Goal: Information Seeking & Learning: Find specific fact

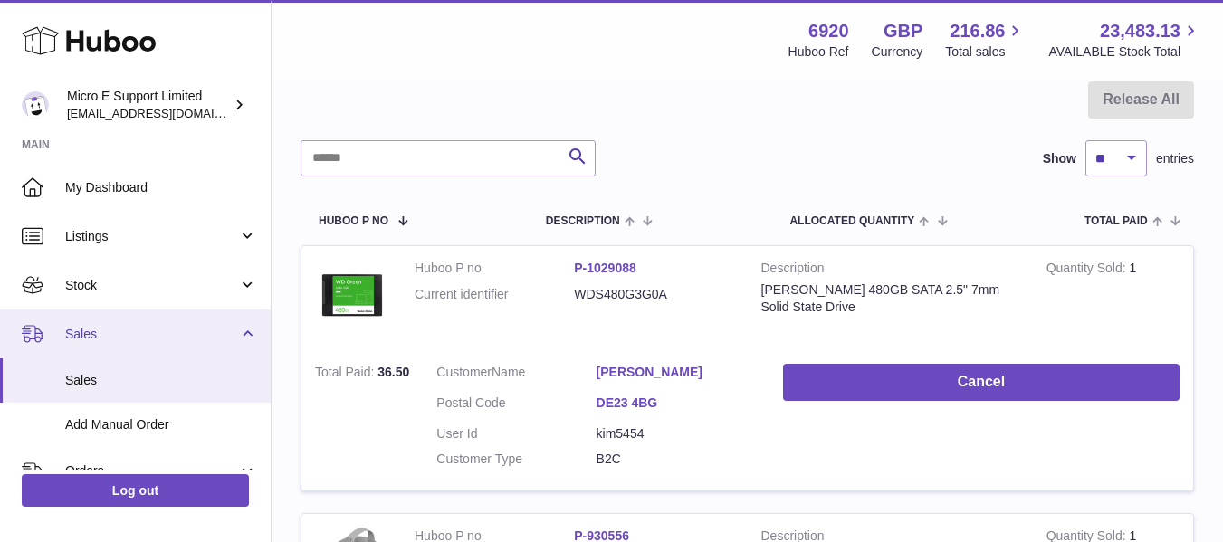
click at [242, 338] on link "Sales" at bounding box center [135, 334] width 271 height 49
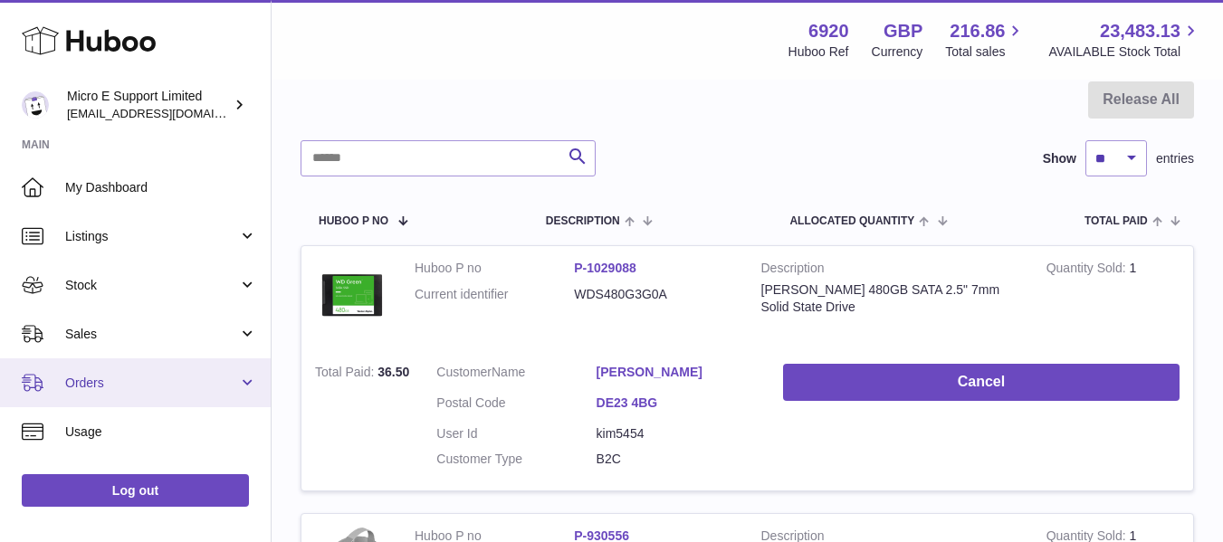
click at [160, 401] on link "Orders" at bounding box center [135, 383] width 271 height 49
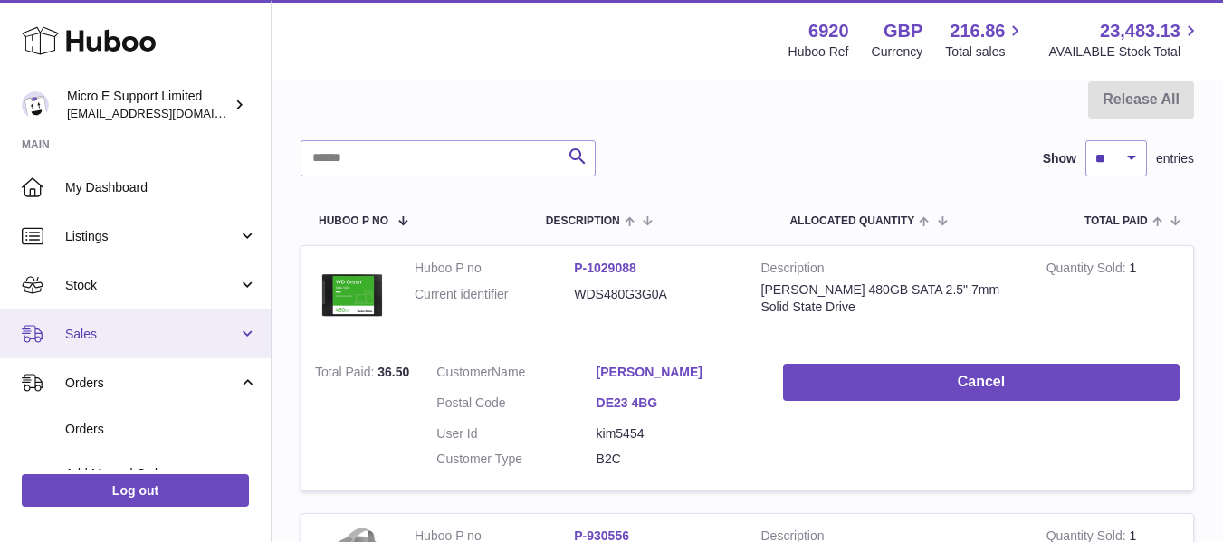
click at [187, 345] on link "Sales" at bounding box center [135, 334] width 271 height 49
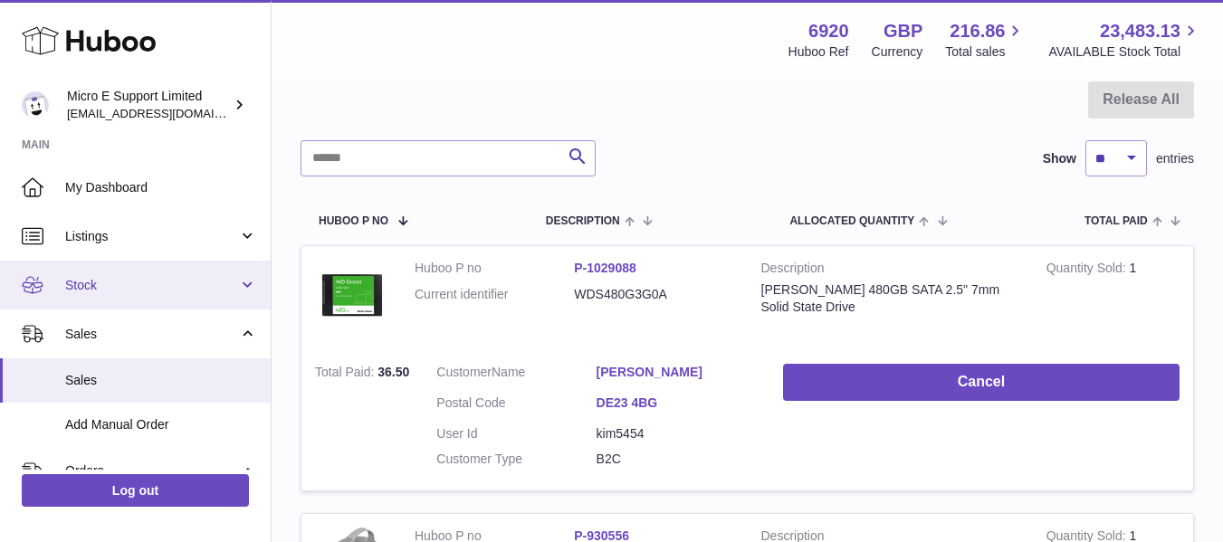
click at [190, 298] on link "Stock" at bounding box center [135, 285] width 271 height 49
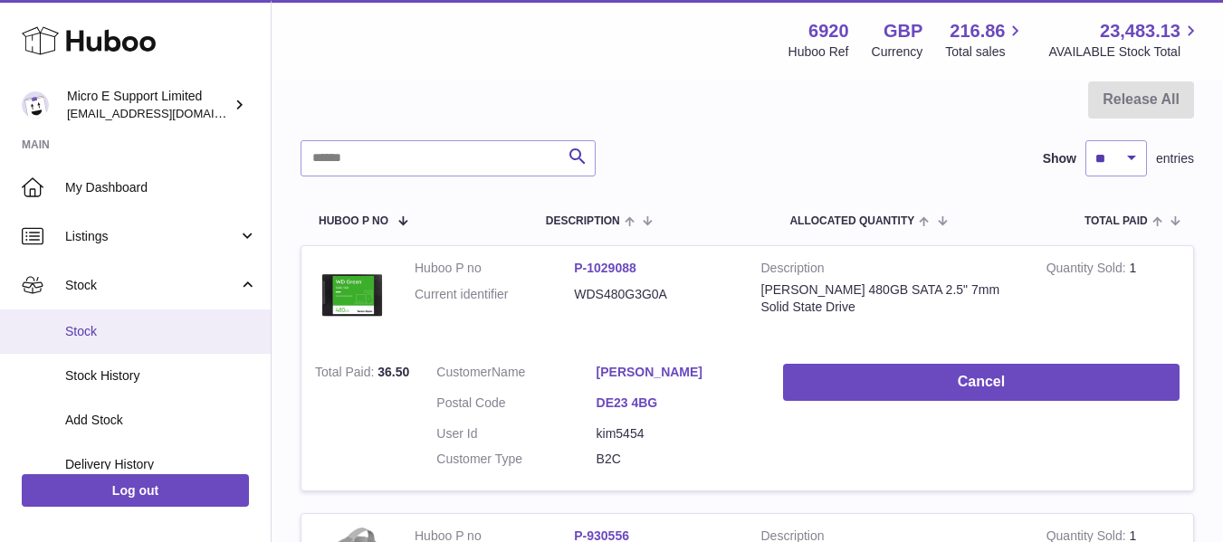
click at [102, 340] on span "Stock" at bounding box center [161, 331] width 192 height 17
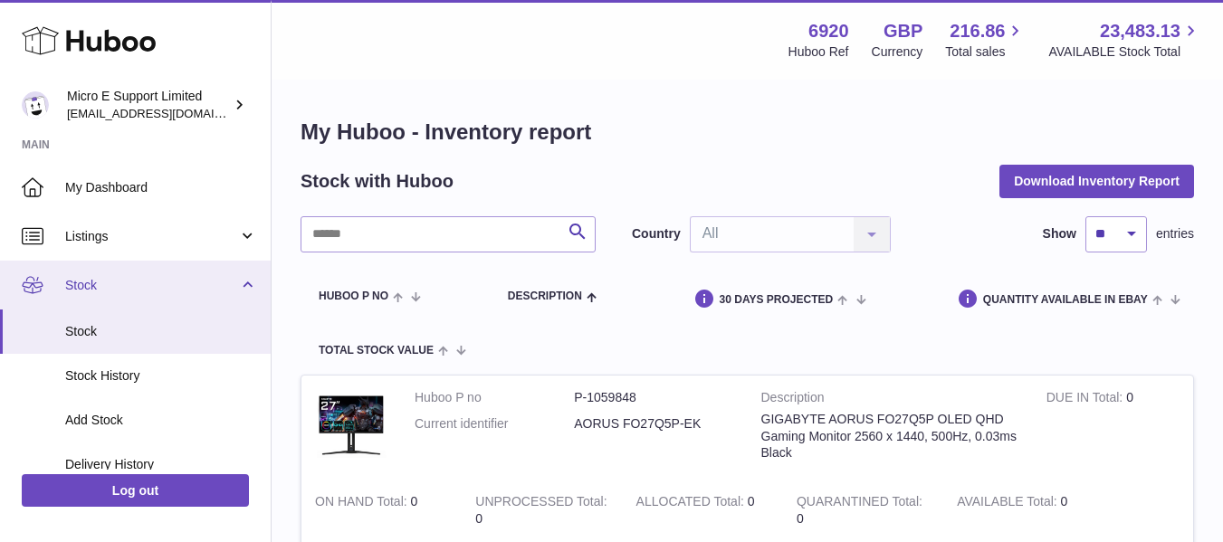
click at [244, 283] on link "Stock" at bounding box center [135, 285] width 271 height 49
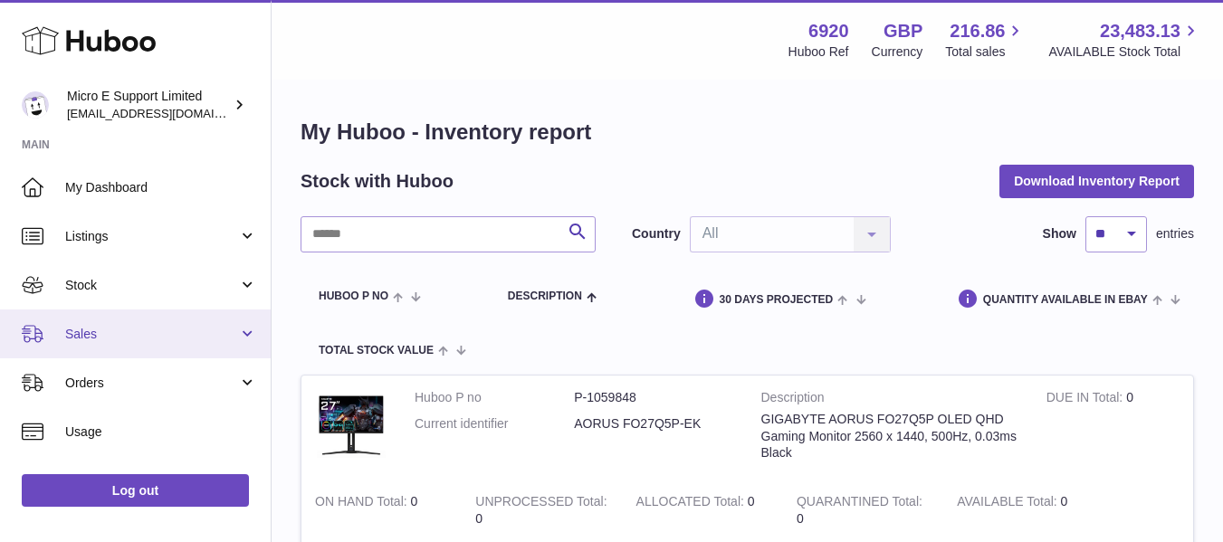
click at [187, 343] on link "Sales" at bounding box center [135, 334] width 271 height 49
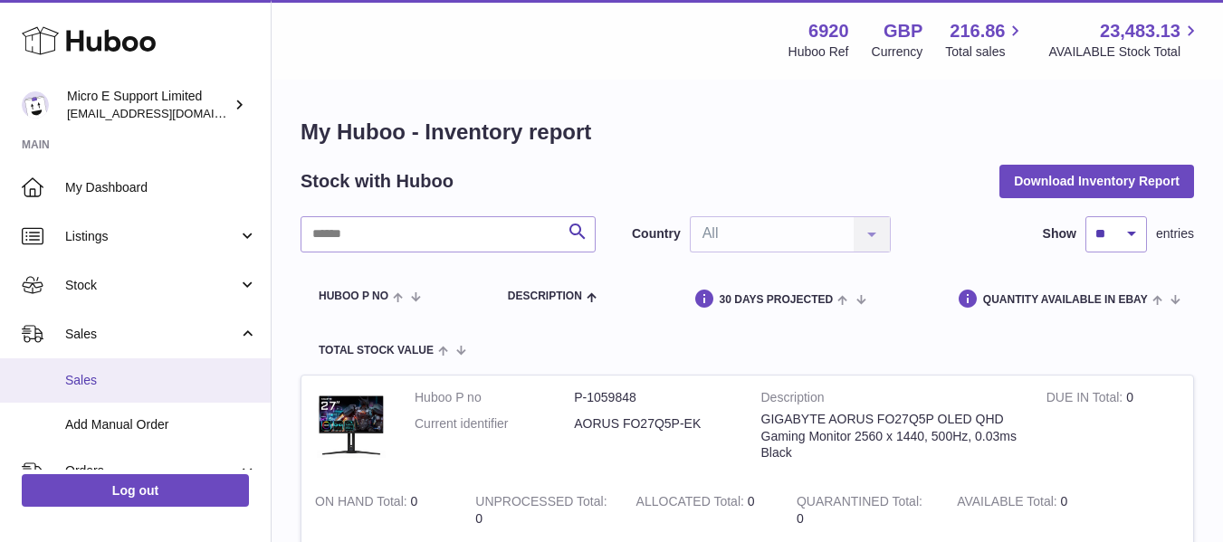
click at [87, 375] on span "Sales" at bounding box center [161, 380] width 192 height 17
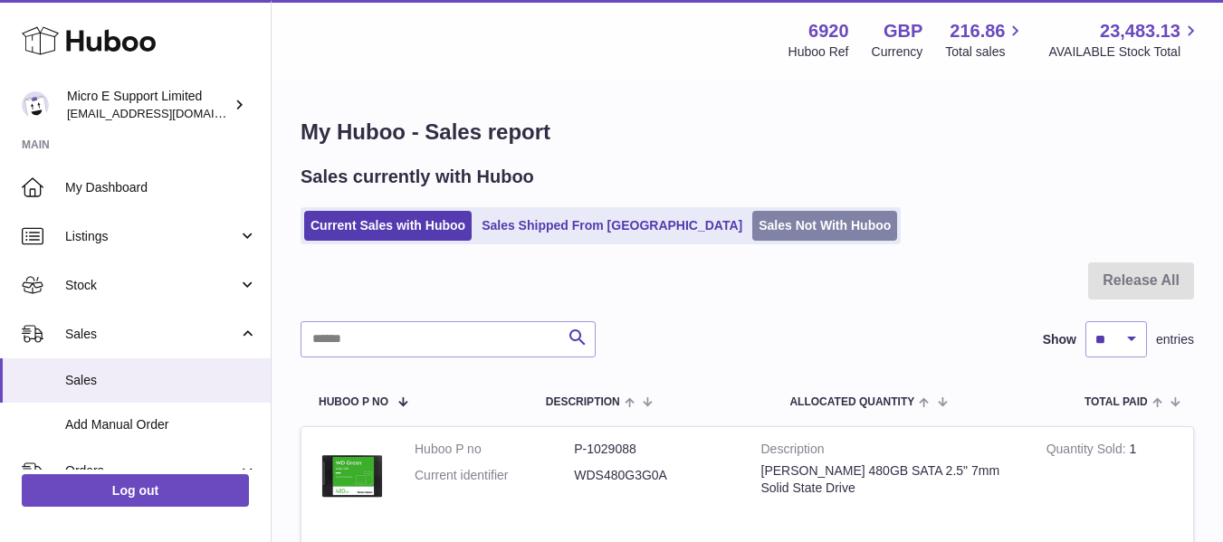
click at [754, 239] on link "Sales Not With Huboo" at bounding box center [824, 226] width 145 height 30
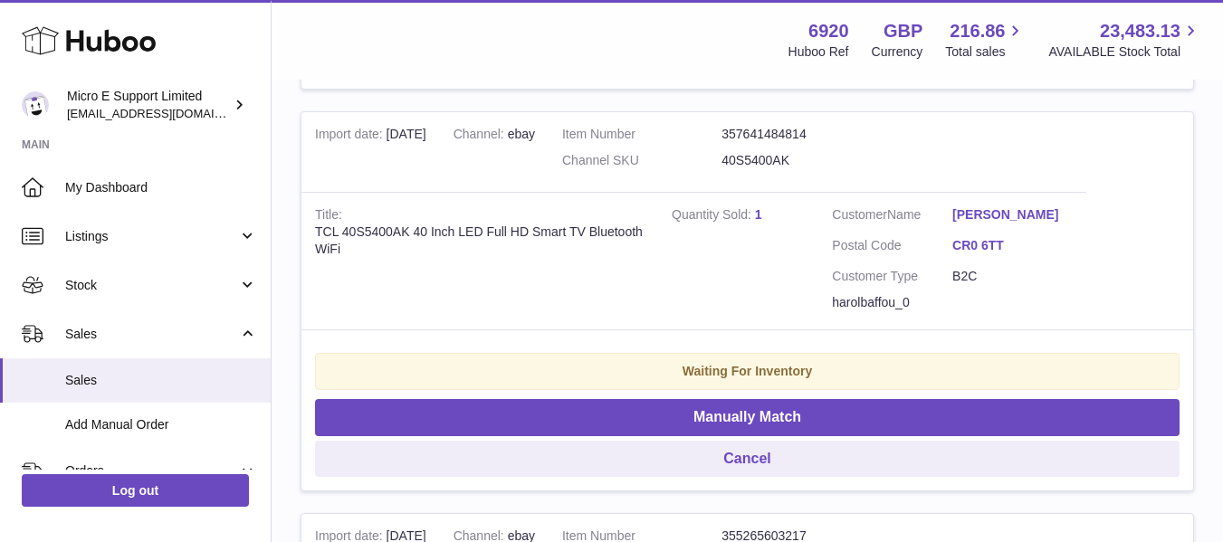
scroll to position [1177, 0]
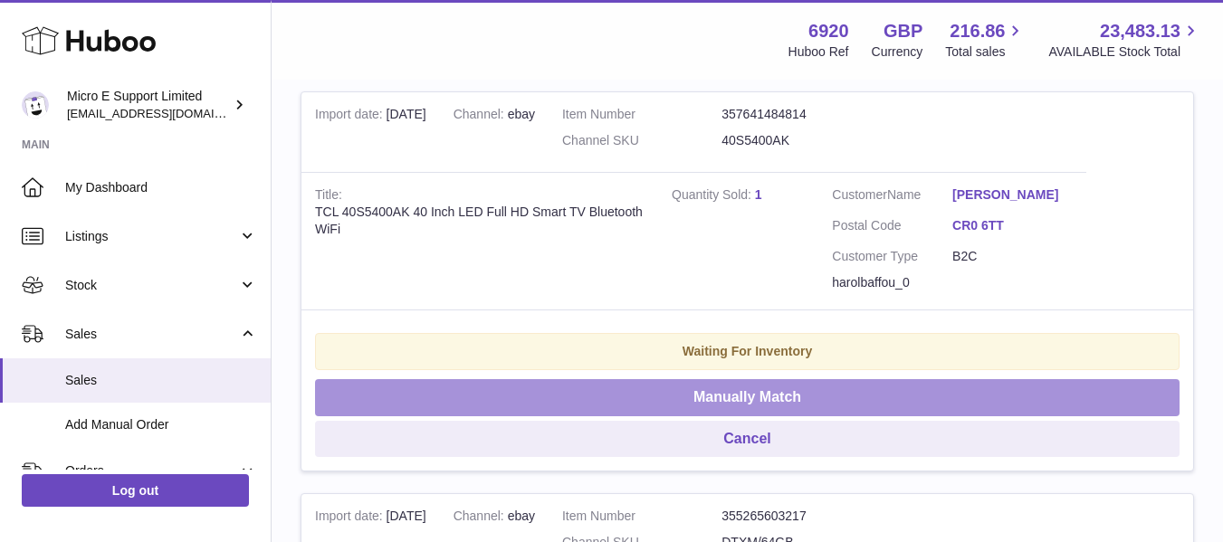
click at [756, 395] on button "Manually Match" at bounding box center [747, 397] width 865 height 37
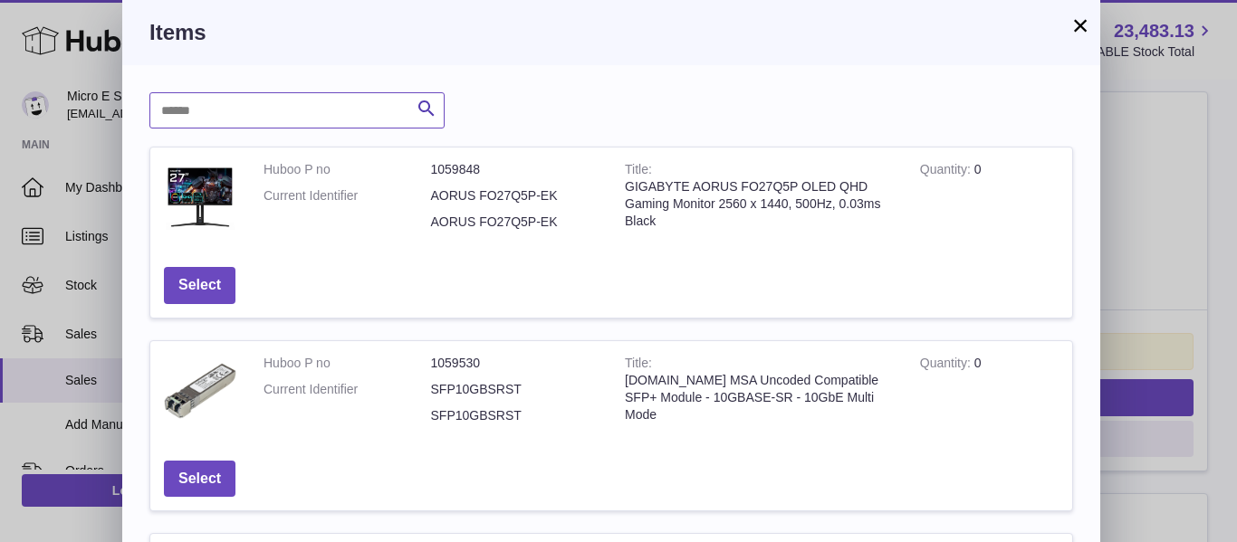
click at [331, 116] on input "text" at bounding box center [296, 110] width 295 height 36
type input "***"
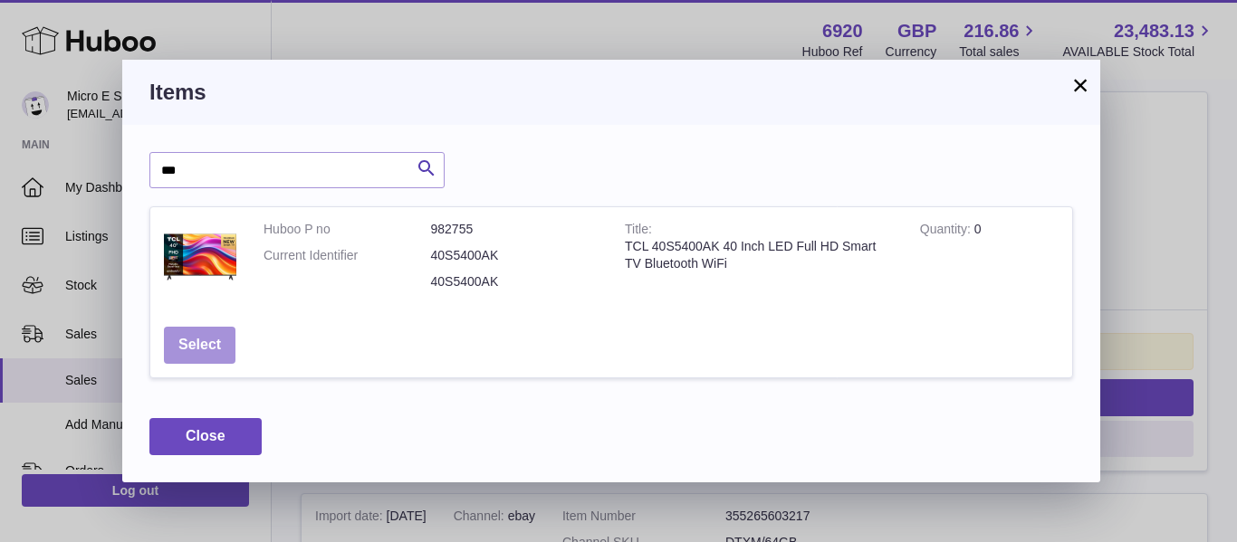
click at [196, 338] on button "Select" at bounding box center [200, 345] width 72 height 37
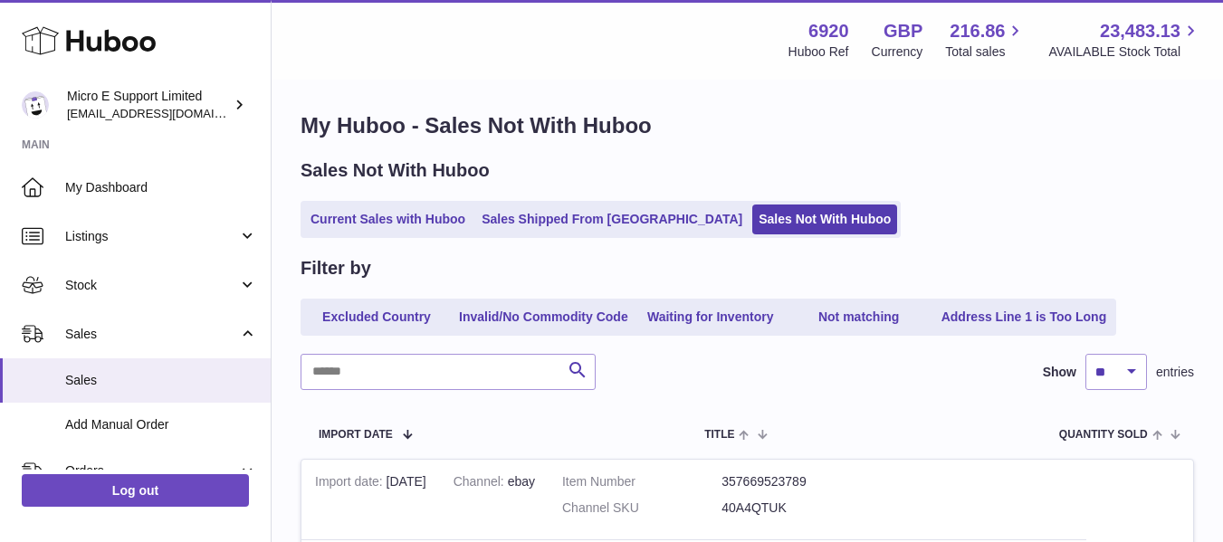
scroll to position [0, 0]
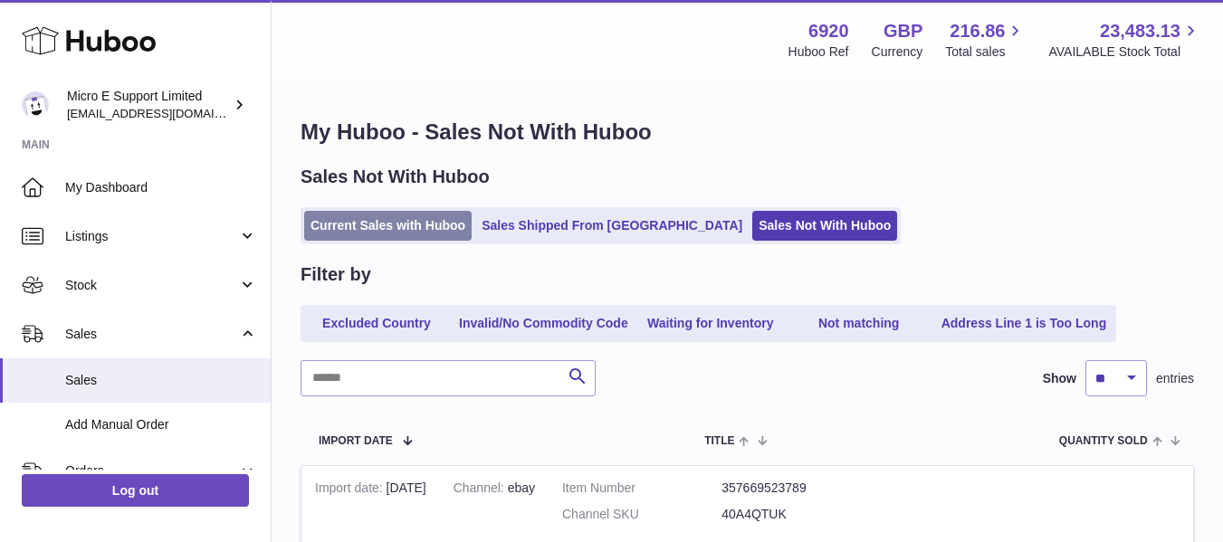
drag, startPoint x: 368, startPoint y: 222, endPoint x: 384, endPoint y: 221, distance: 16.3
click at [368, 222] on link "Current Sales with Huboo" at bounding box center [388, 226] width 168 height 30
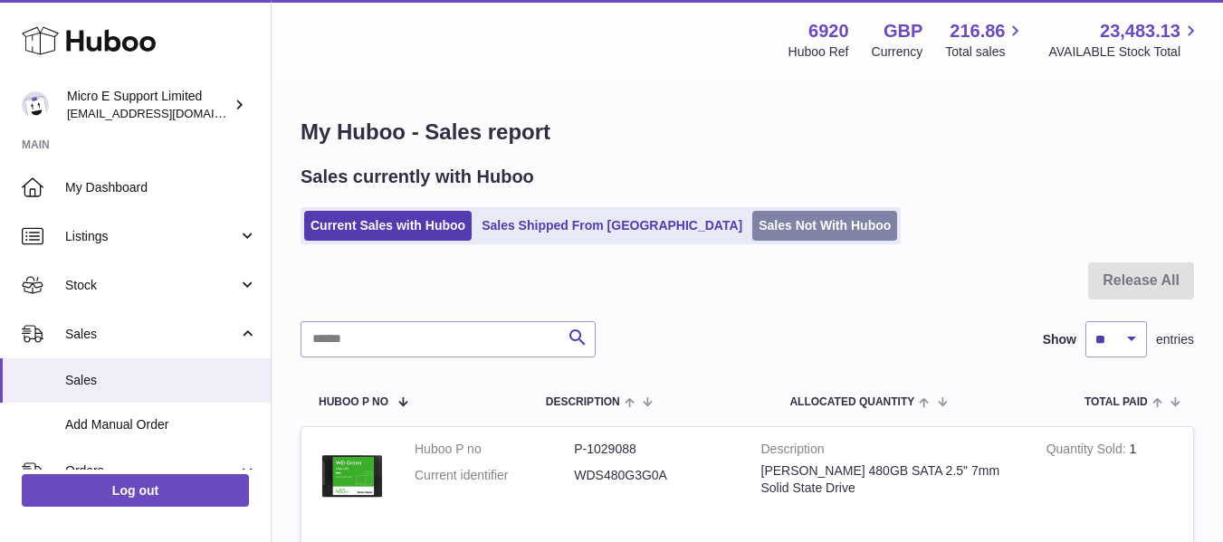
click at [752, 222] on link "Sales Not With Huboo" at bounding box center [824, 226] width 145 height 30
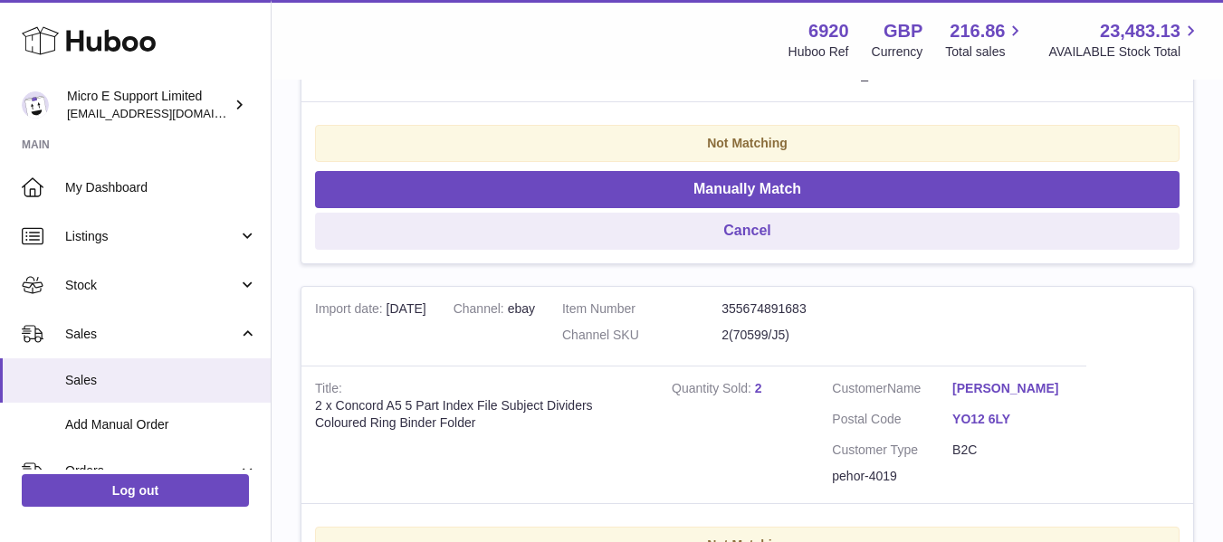
scroll to position [362, 0]
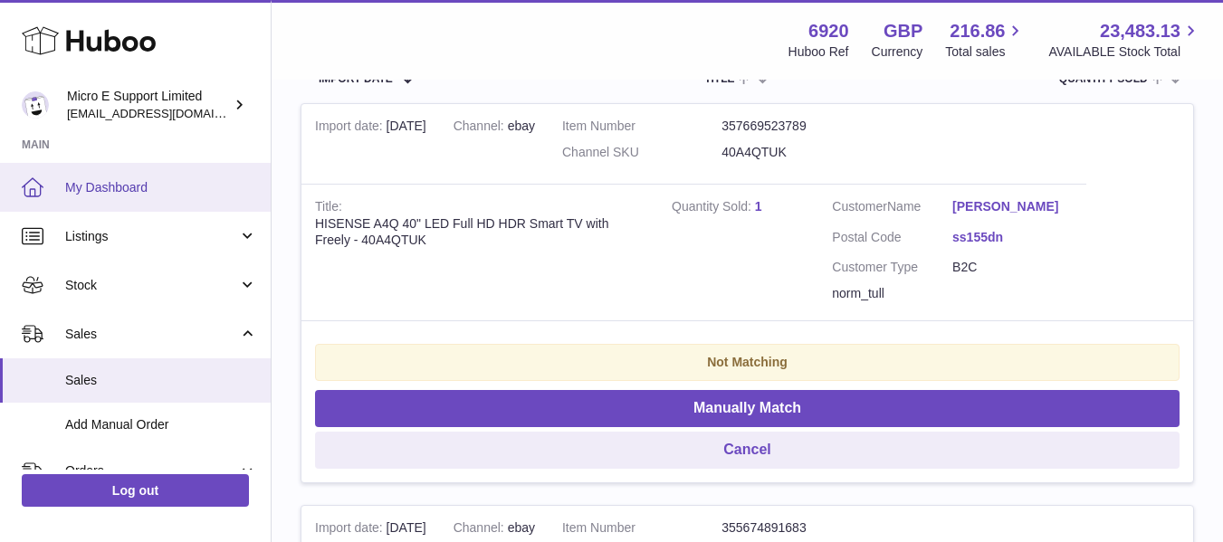
click at [112, 190] on span "My Dashboard" at bounding box center [161, 187] width 192 height 17
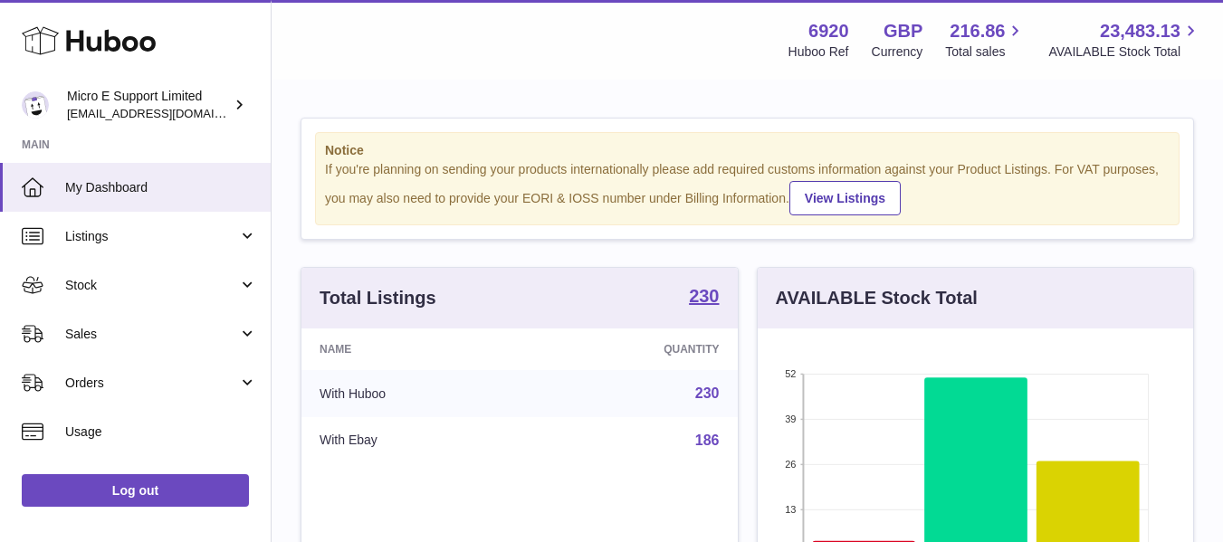
scroll to position [283, 436]
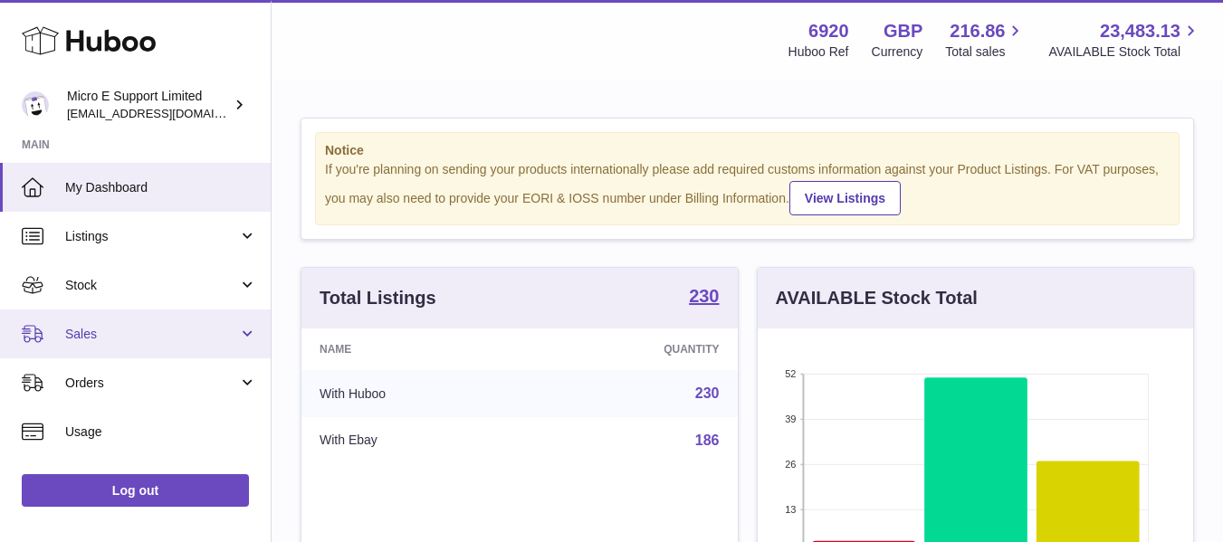
click at [165, 342] on span "Sales" at bounding box center [151, 334] width 173 height 17
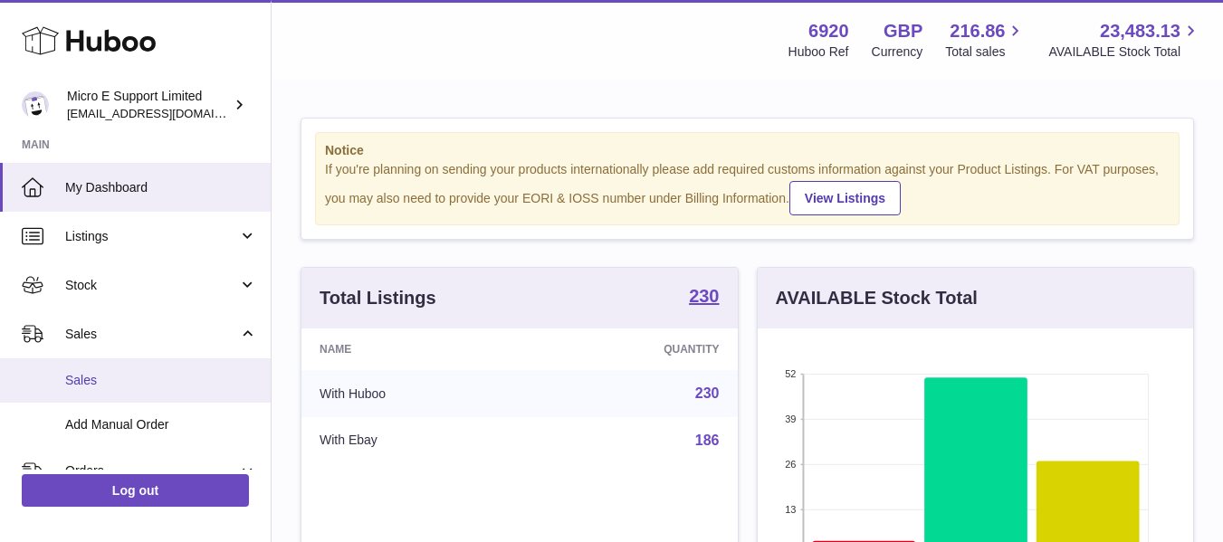
click at [100, 388] on span "Sales" at bounding box center [161, 380] width 192 height 17
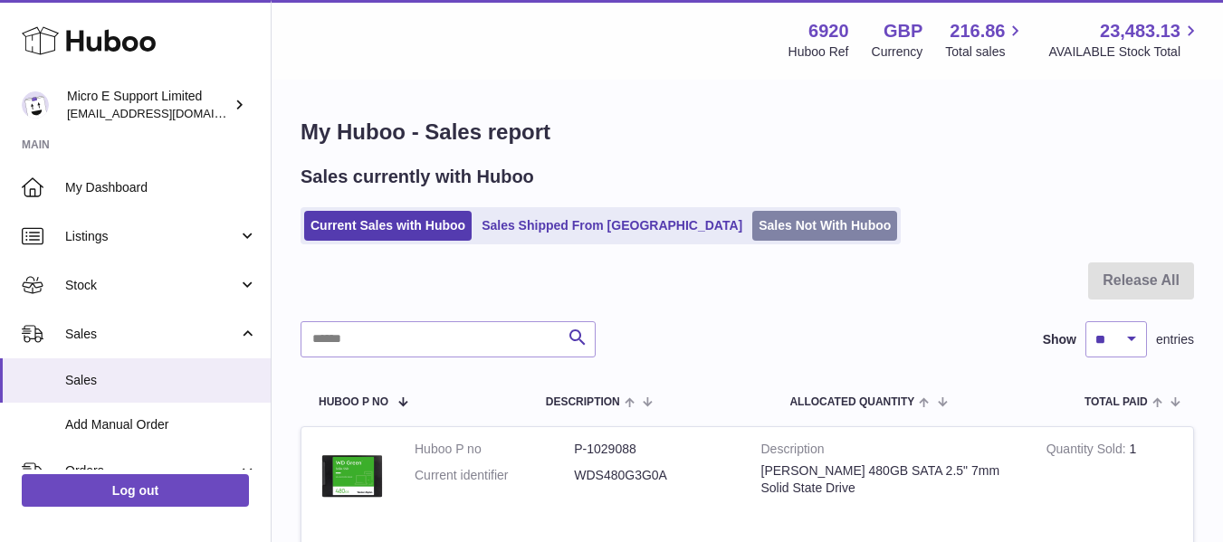
click at [752, 221] on link "Sales Not With Huboo" at bounding box center [824, 226] width 145 height 30
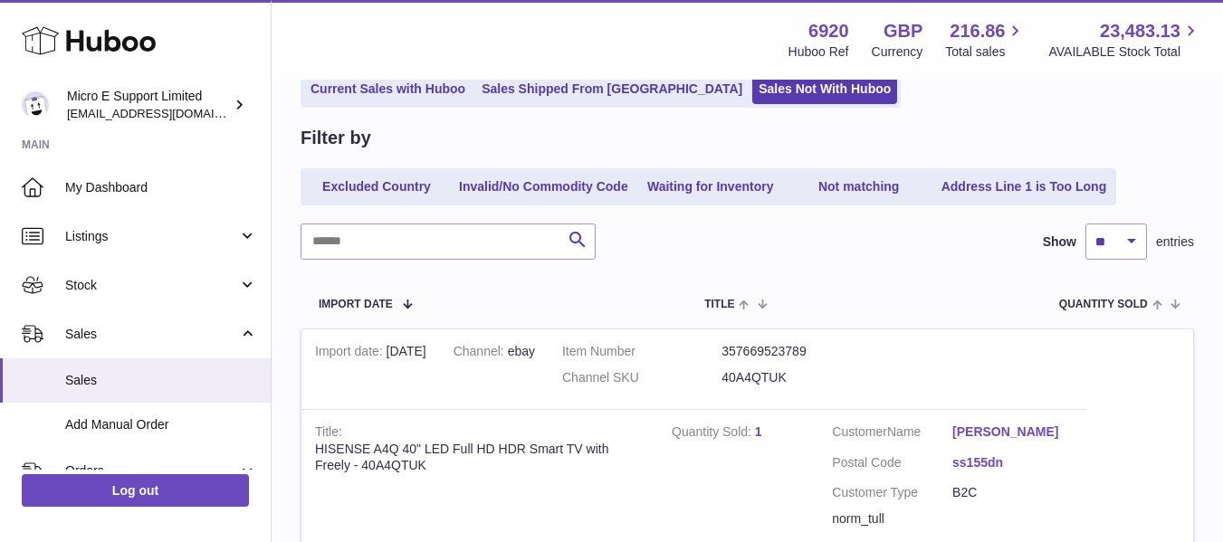
scroll to position [362, 0]
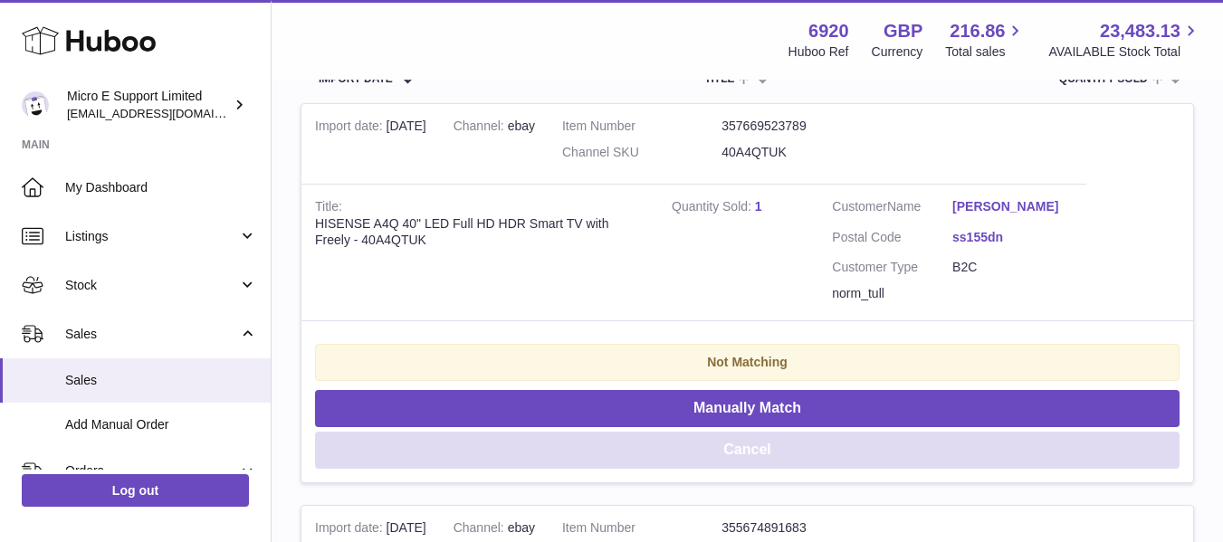
click at [752, 445] on button "Cancel" at bounding box center [747, 450] width 865 height 37
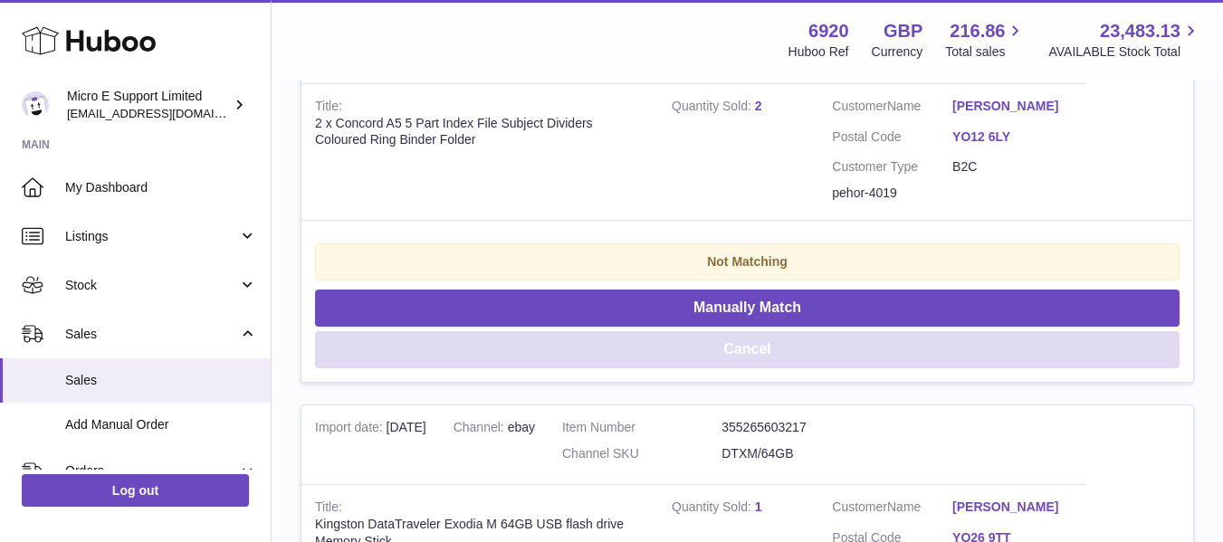
scroll to position [453, 0]
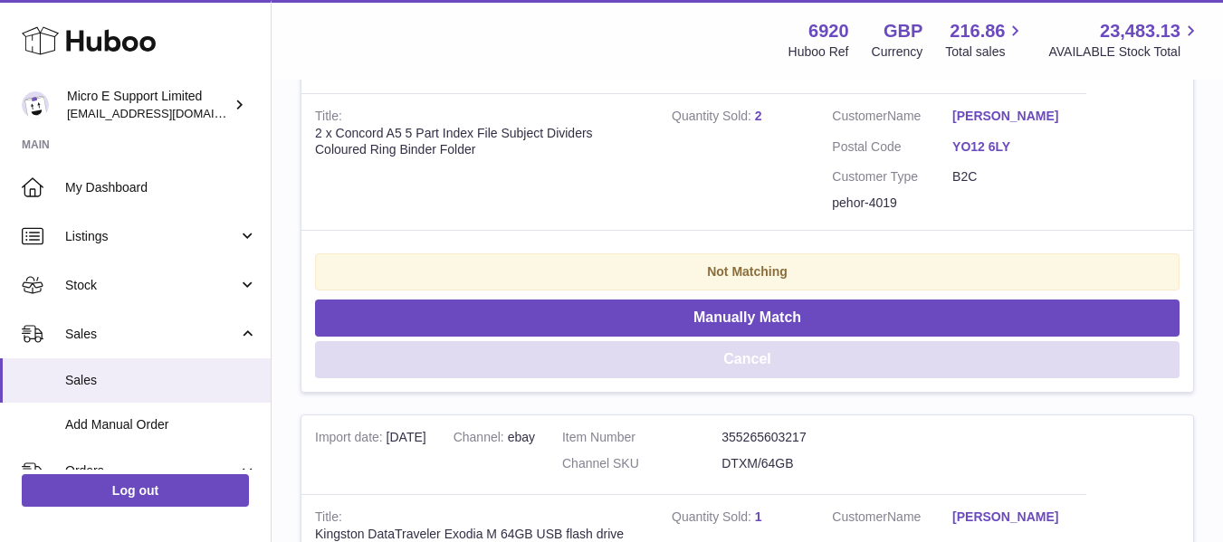
click at [742, 360] on button "Cancel" at bounding box center [747, 359] width 865 height 37
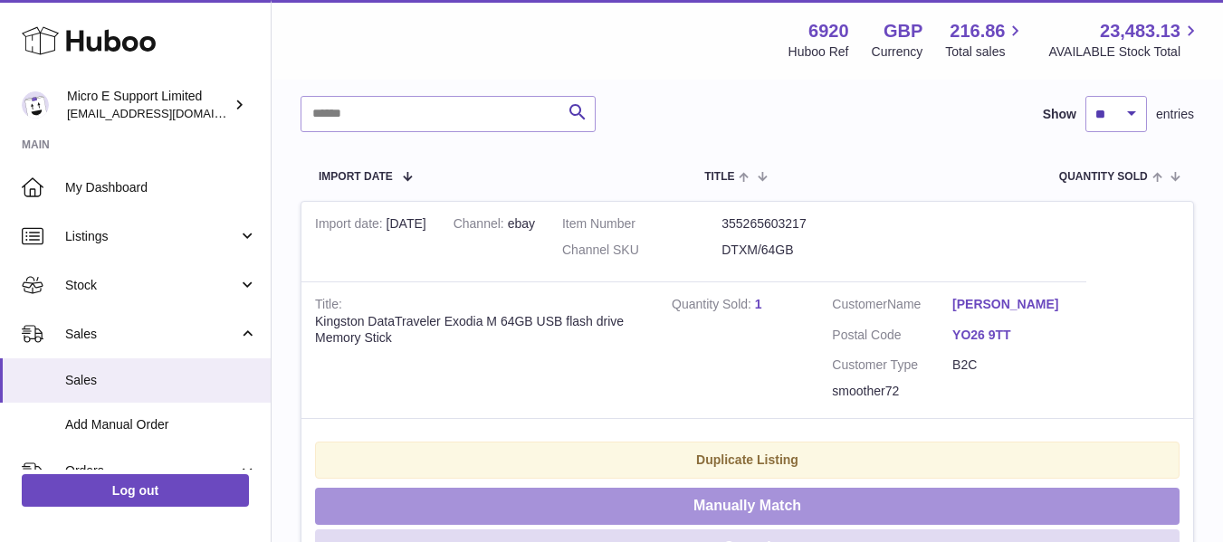
scroll to position [181, 0]
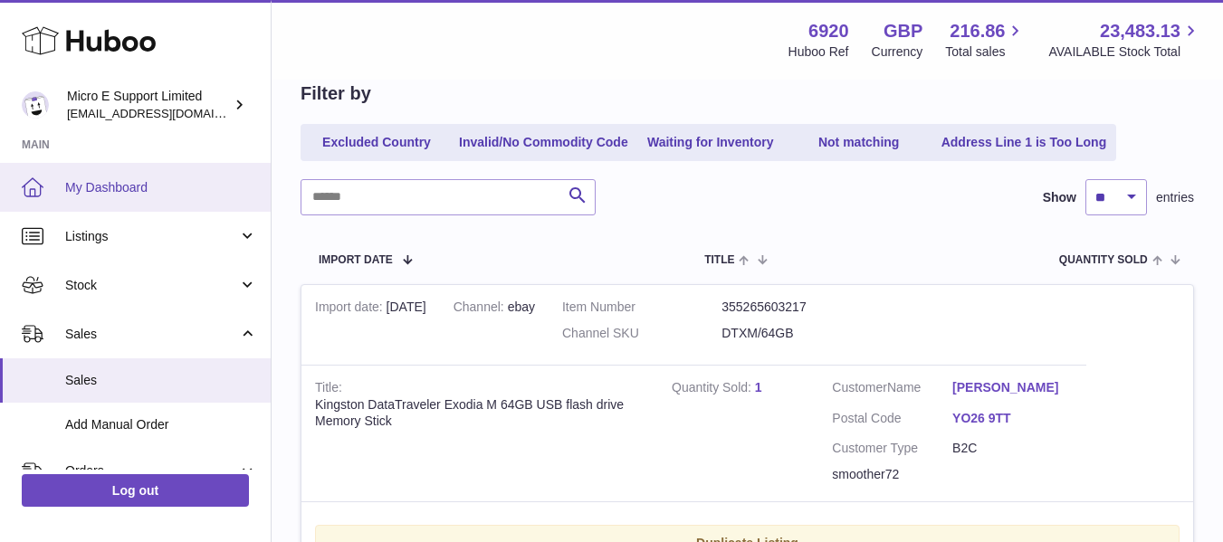
click at [107, 190] on span "My Dashboard" at bounding box center [161, 187] width 192 height 17
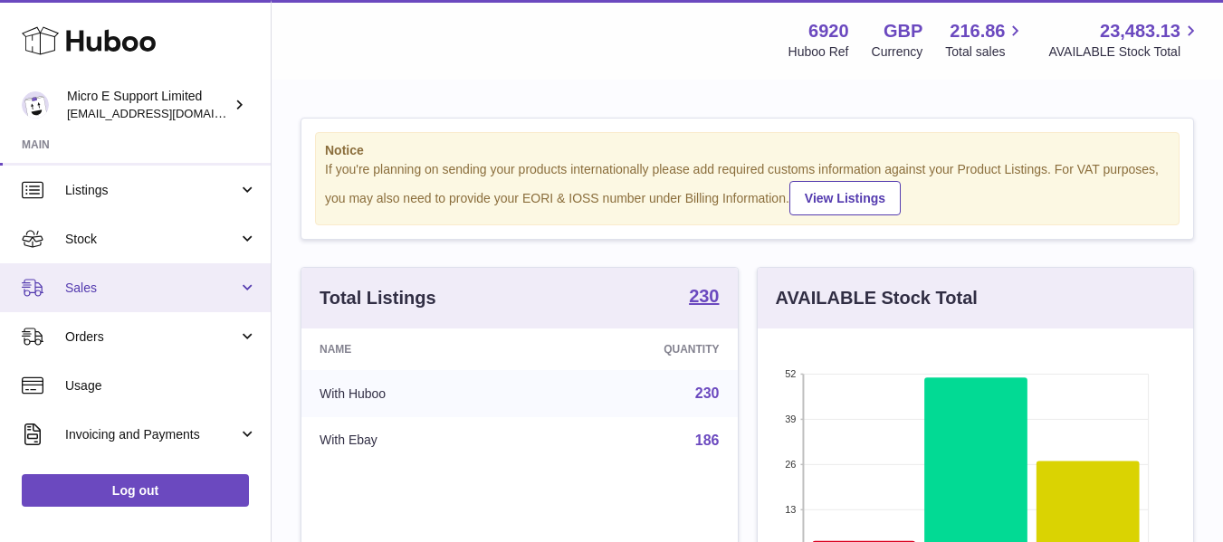
scroll to position [231, 0]
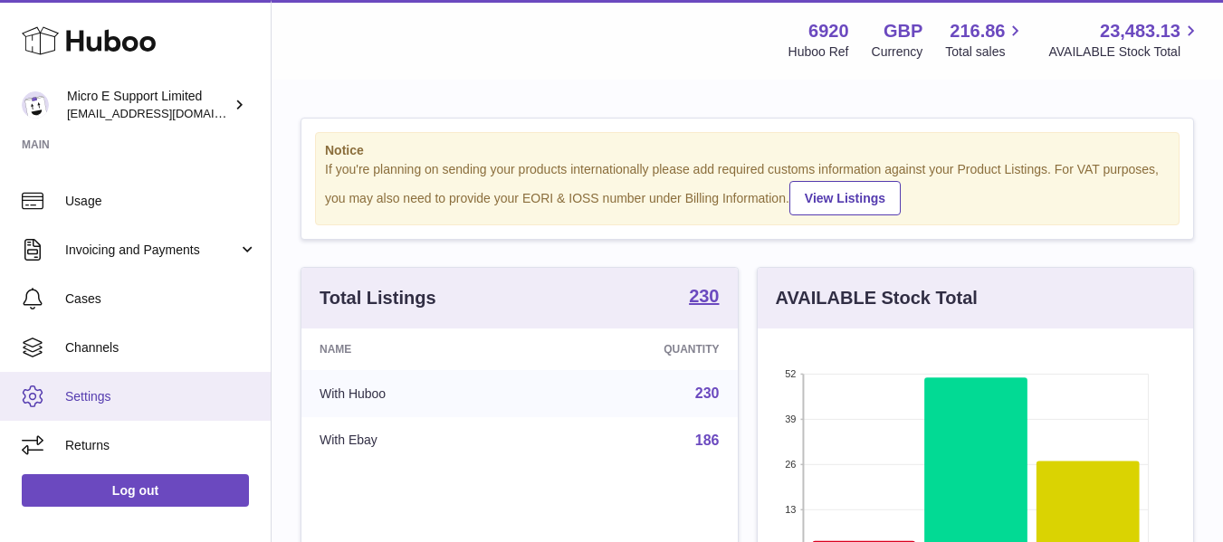
click at [97, 391] on span "Settings" at bounding box center [161, 396] width 192 height 17
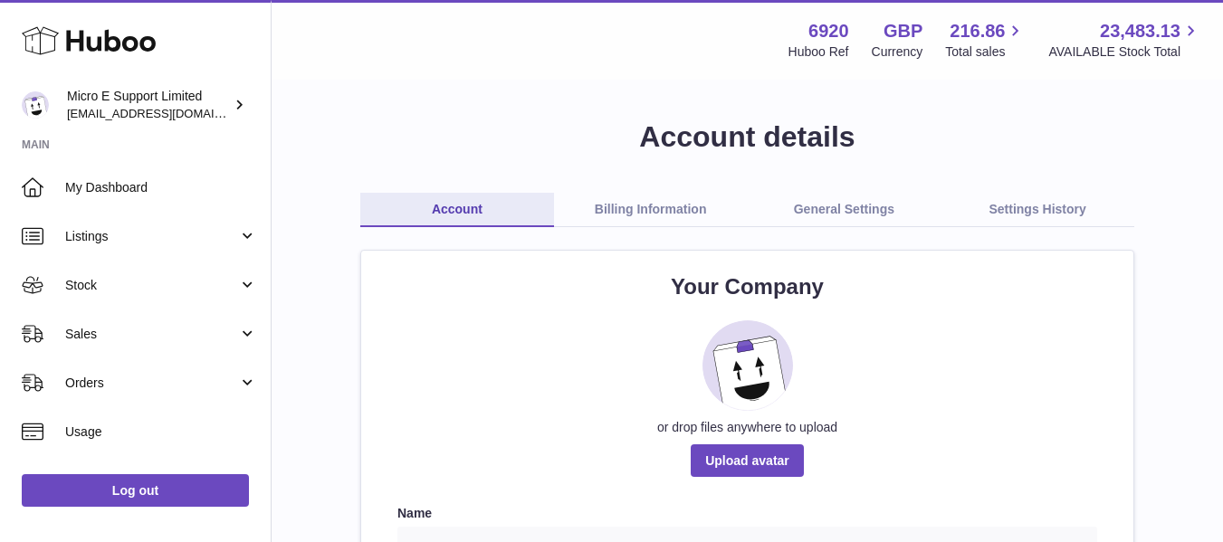
click at [674, 208] on link "Billing Information" at bounding box center [651, 210] width 194 height 34
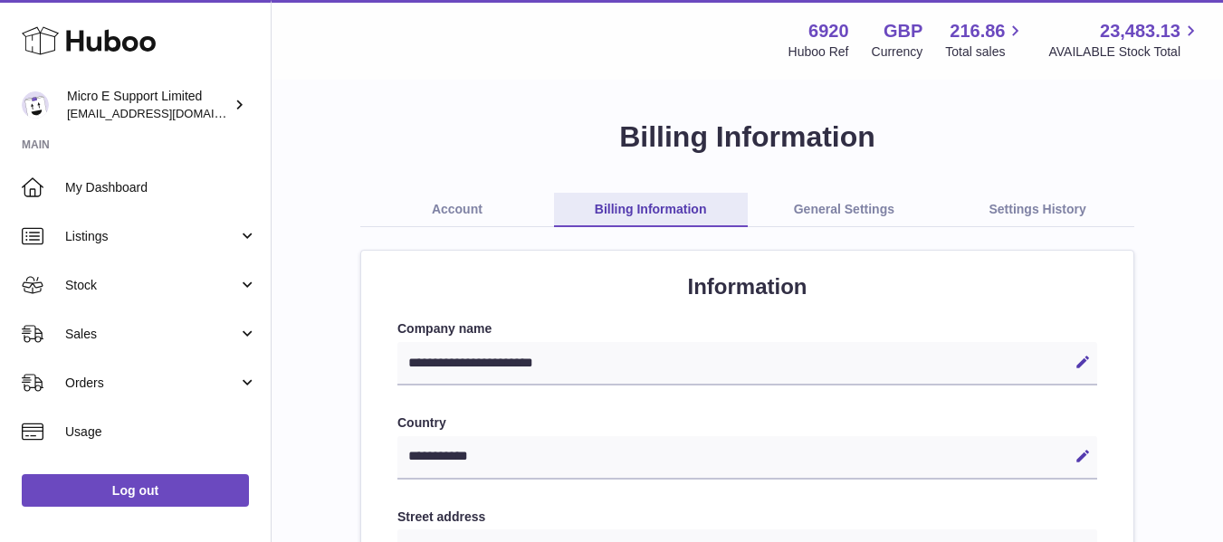
select select "**"
drag, startPoint x: 838, startPoint y: 200, endPoint x: 1176, endPoint y: 291, distance: 350.5
click at [838, 200] on link "General Settings" at bounding box center [845, 210] width 194 height 34
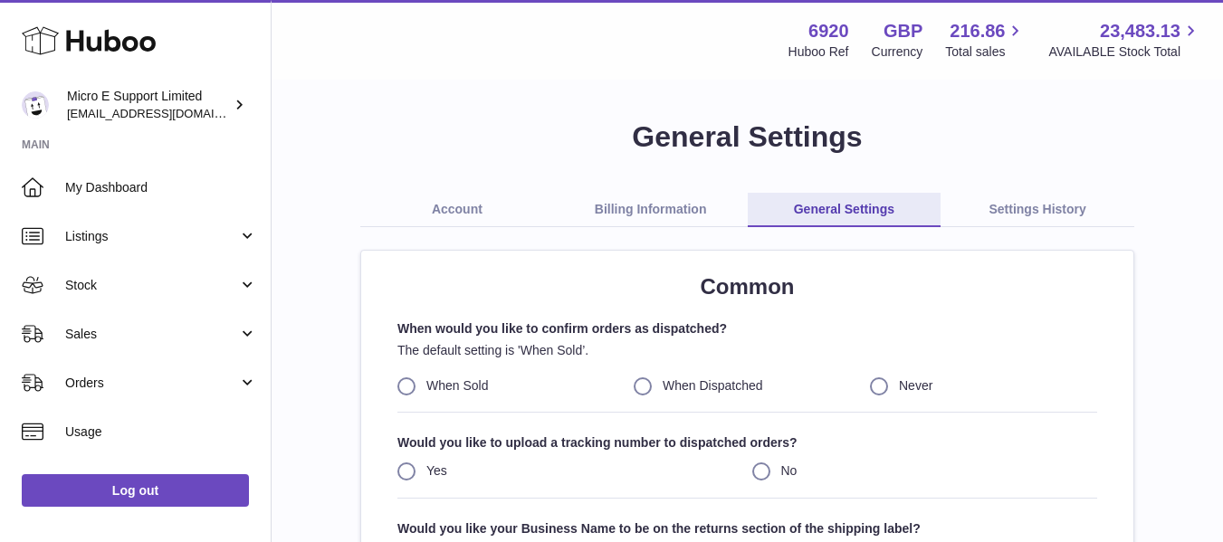
click at [1040, 218] on link "Settings History" at bounding box center [1038, 210] width 194 height 34
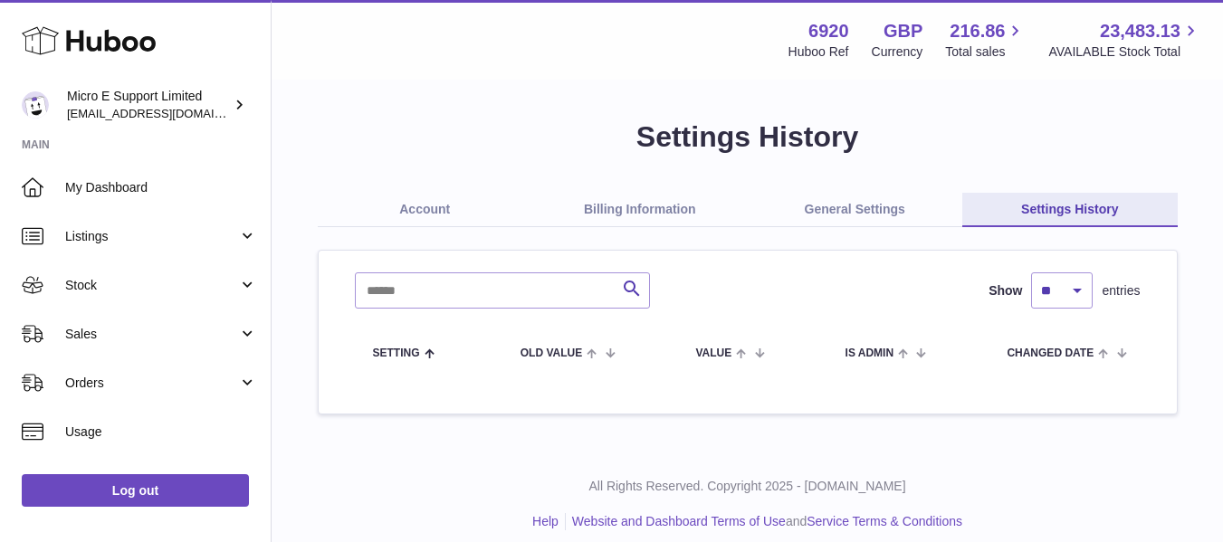
click at [407, 208] on link "Account" at bounding box center [426, 210] width 216 height 34
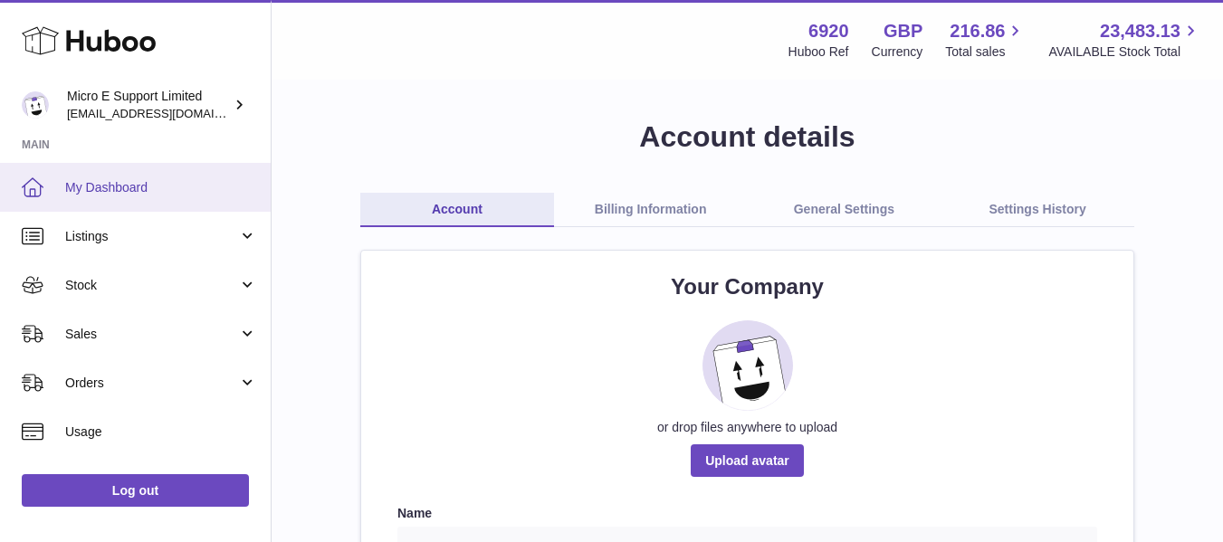
click at [129, 184] on span "My Dashboard" at bounding box center [161, 187] width 192 height 17
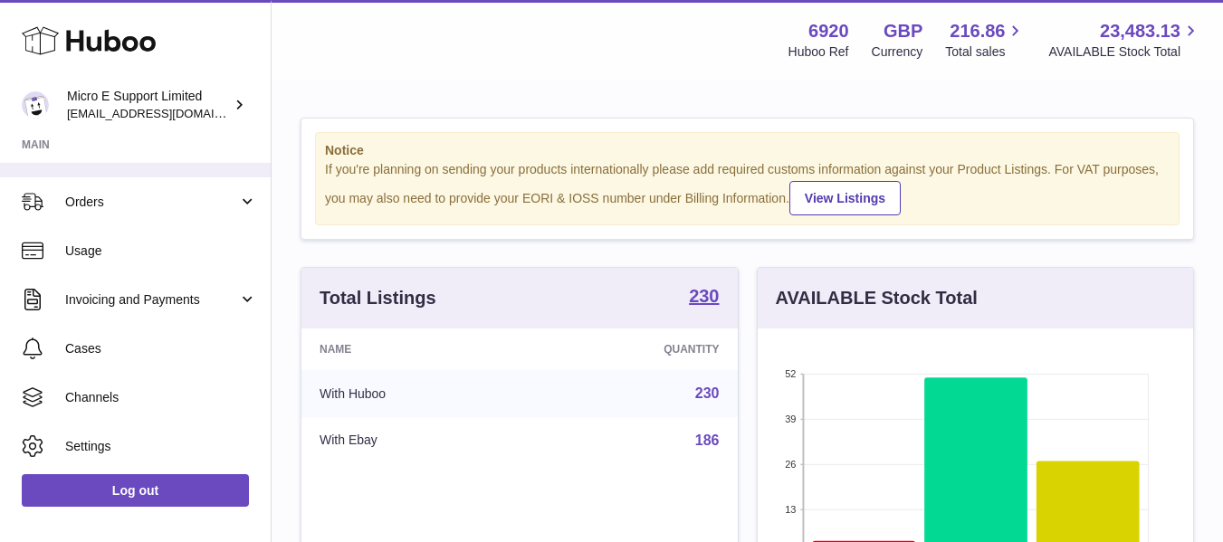
scroll to position [231, 0]
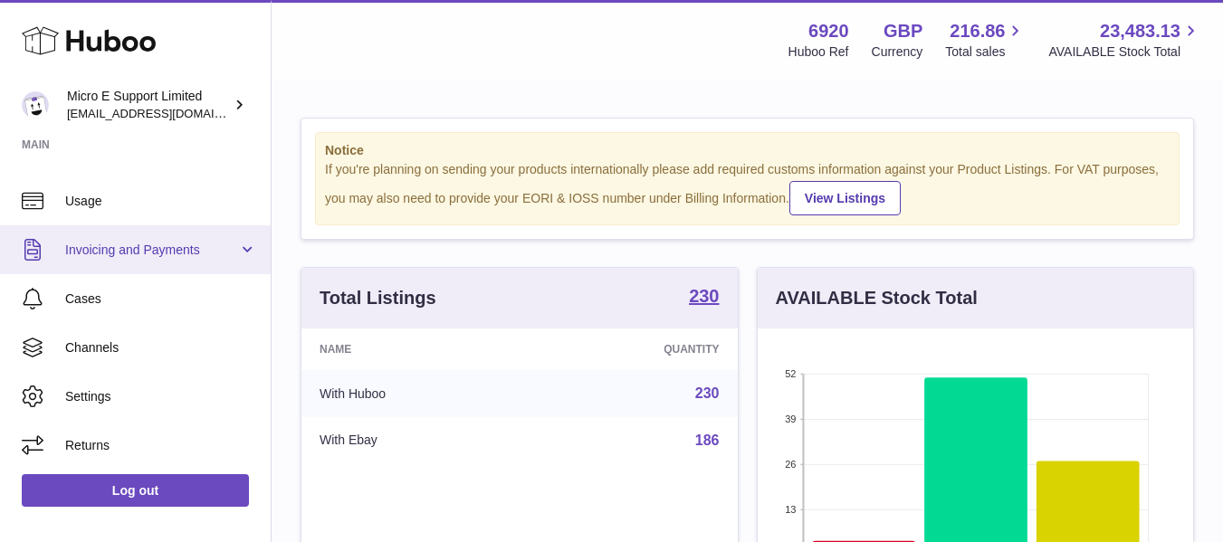
click at [223, 248] on span "Invoicing and Payments" at bounding box center [151, 250] width 173 height 17
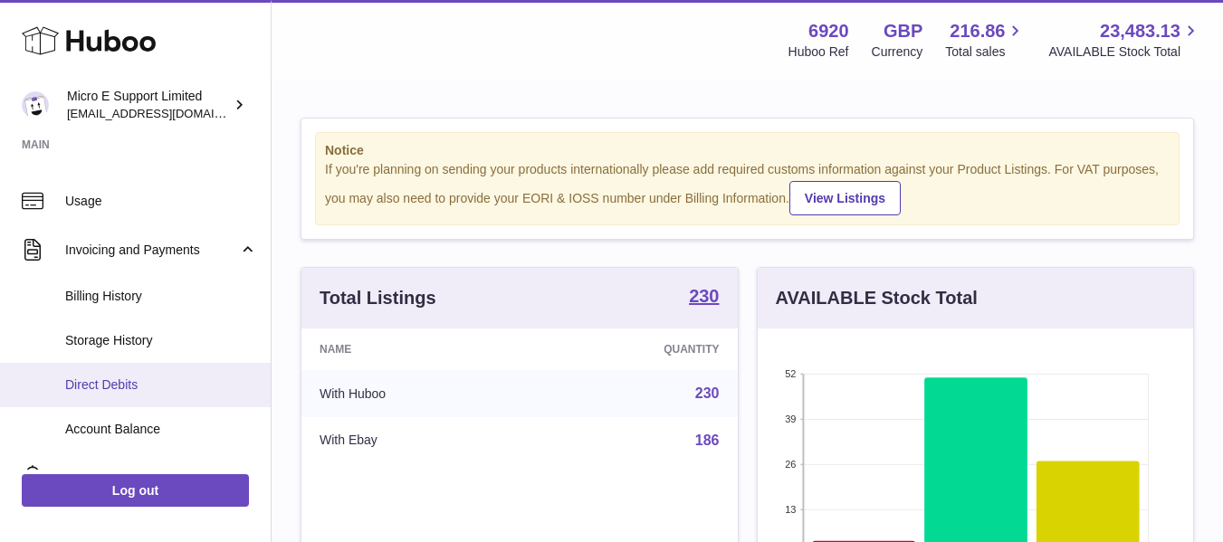
click at [116, 386] on span "Direct Debits" at bounding box center [161, 385] width 192 height 17
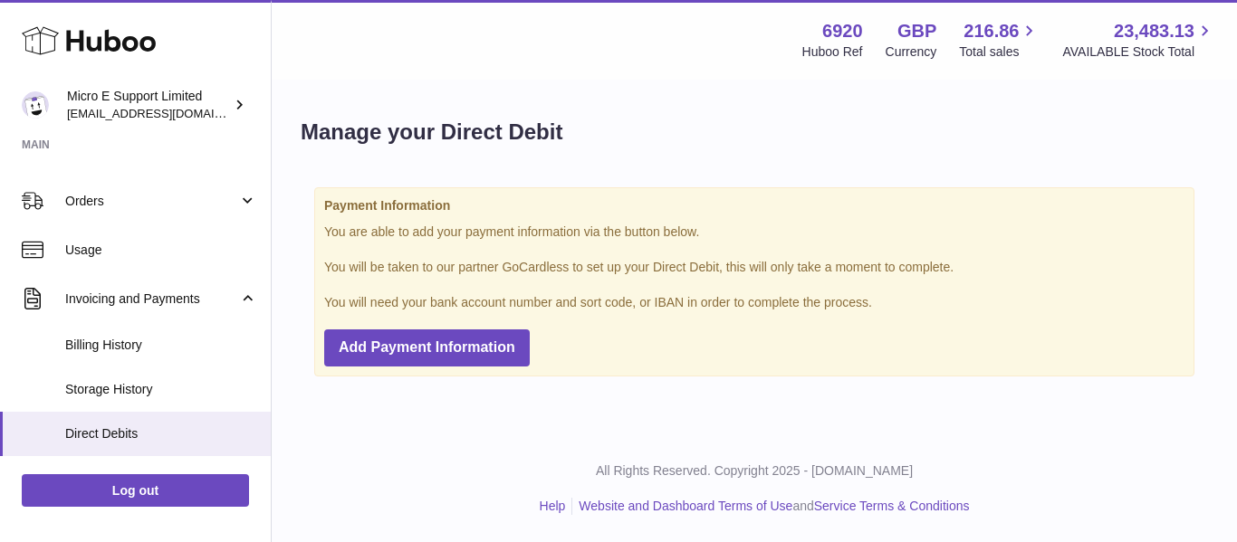
scroll to position [181, 0]
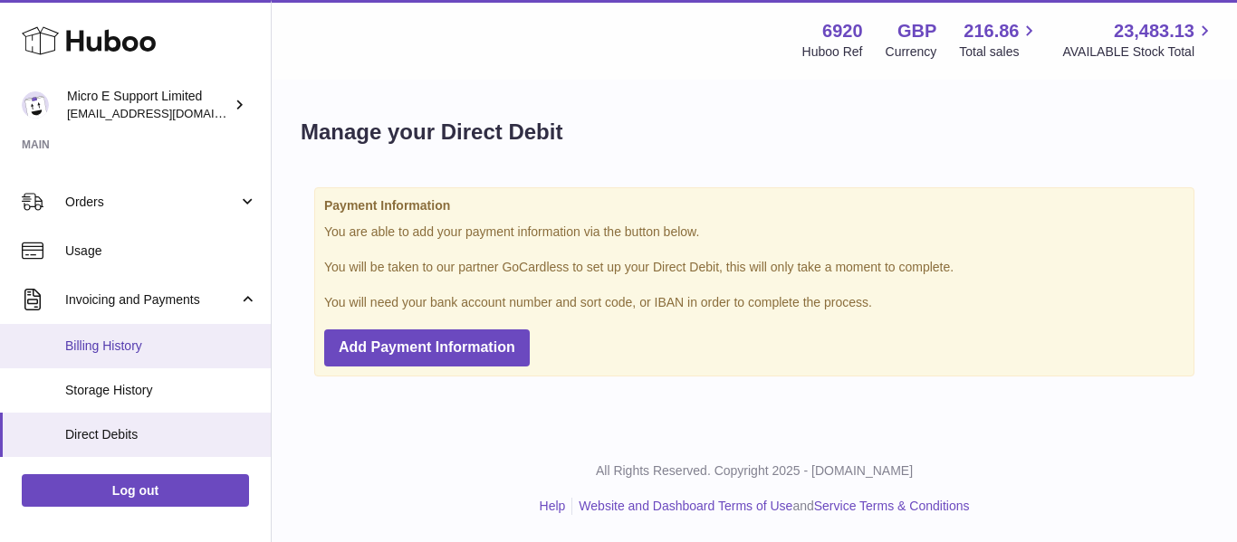
click at [123, 352] on span "Billing History" at bounding box center [161, 346] width 192 height 17
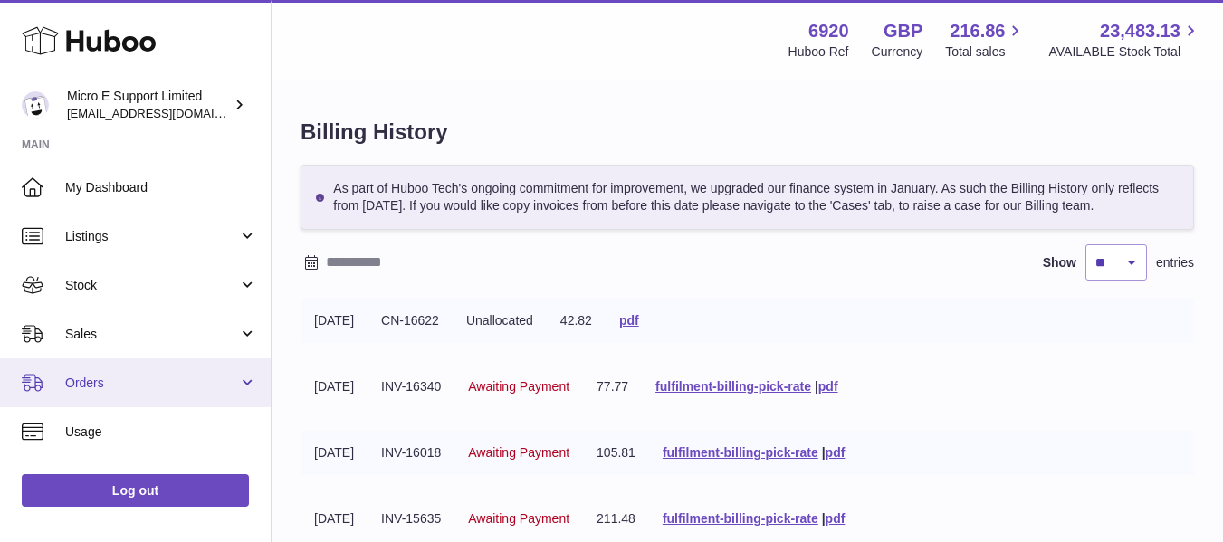
click at [206, 385] on span "Orders" at bounding box center [151, 383] width 173 height 17
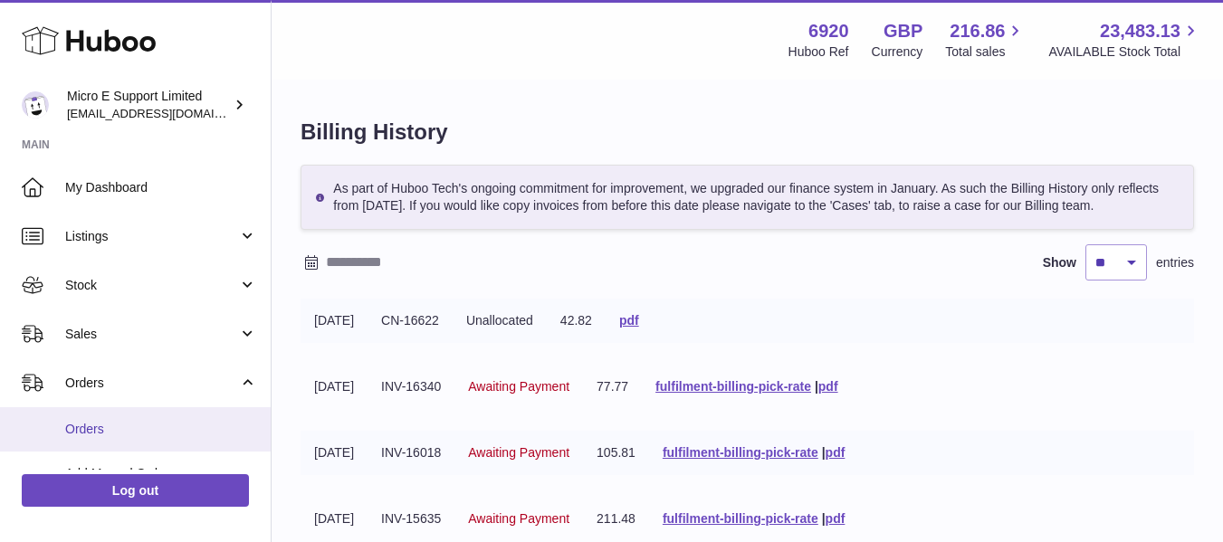
click at [91, 427] on span "Orders" at bounding box center [161, 429] width 192 height 17
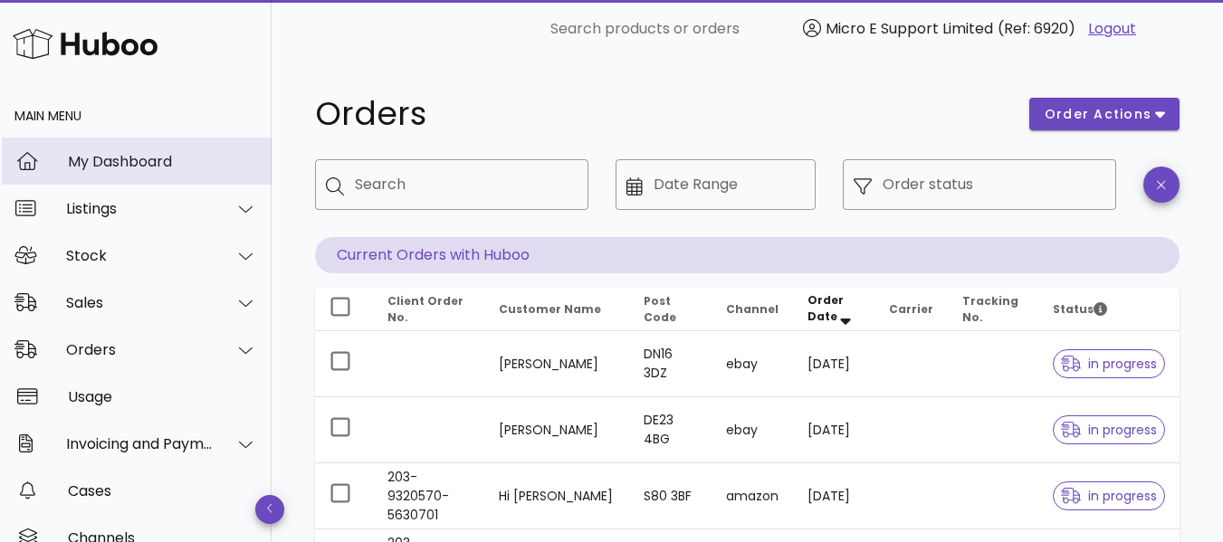
click at [122, 150] on div "My Dashboard" at bounding box center [162, 161] width 189 height 39
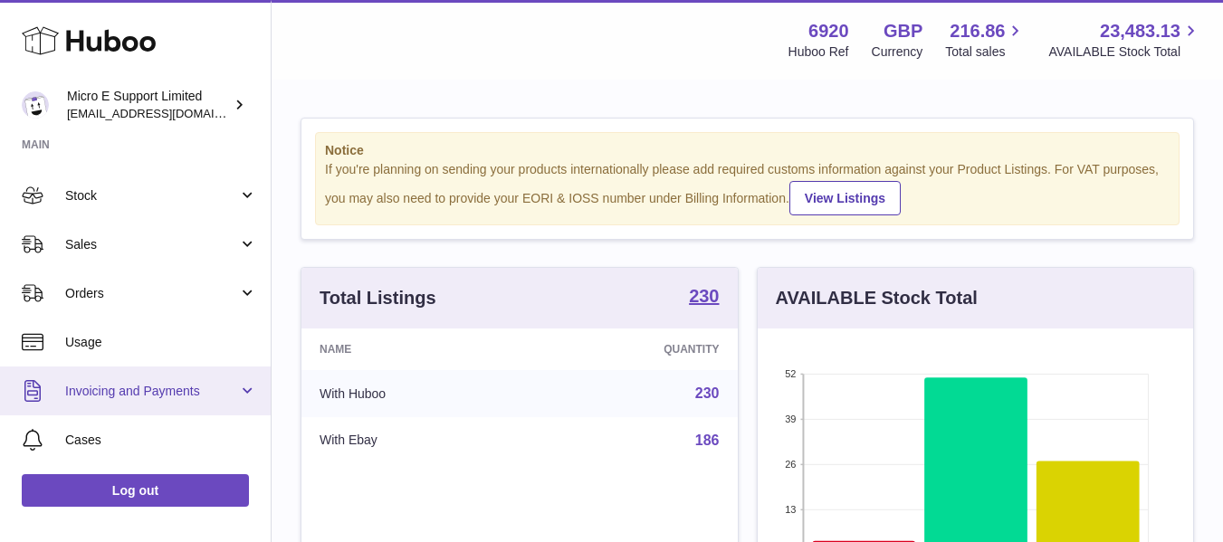
scroll to position [91, 0]
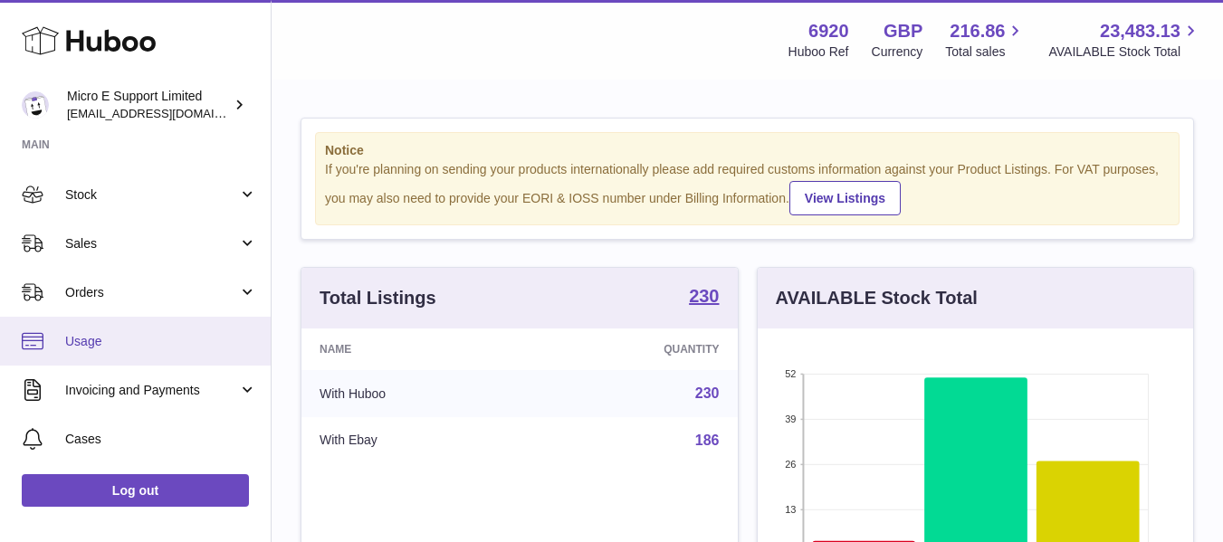
click at [146, 348] on span "Usage" at bounding box center [161, 341] width 192 height 17
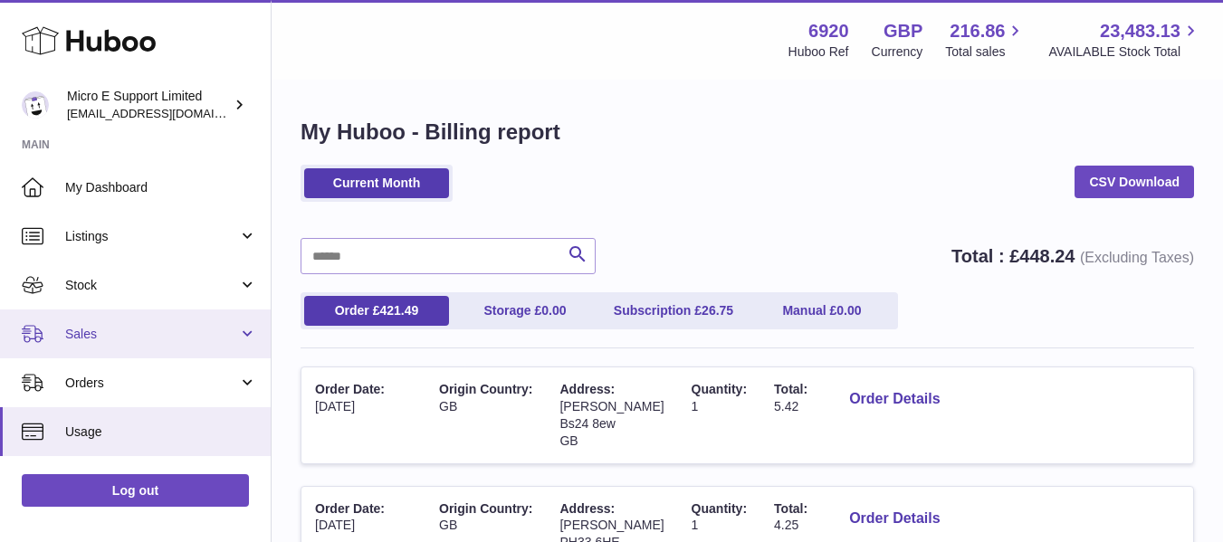
click at [184, 338] on span "Sales" at bounding box center [151, 334] width 173 height 17
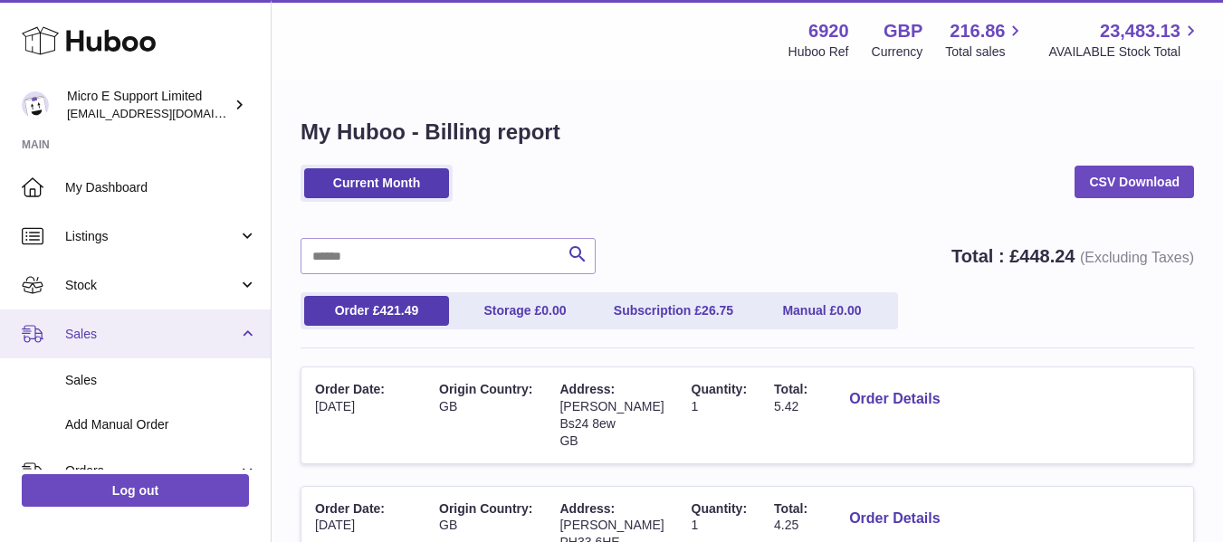
click at [202, 340] on span "Sales" at bounding box center [151, 334] width 173 height 17
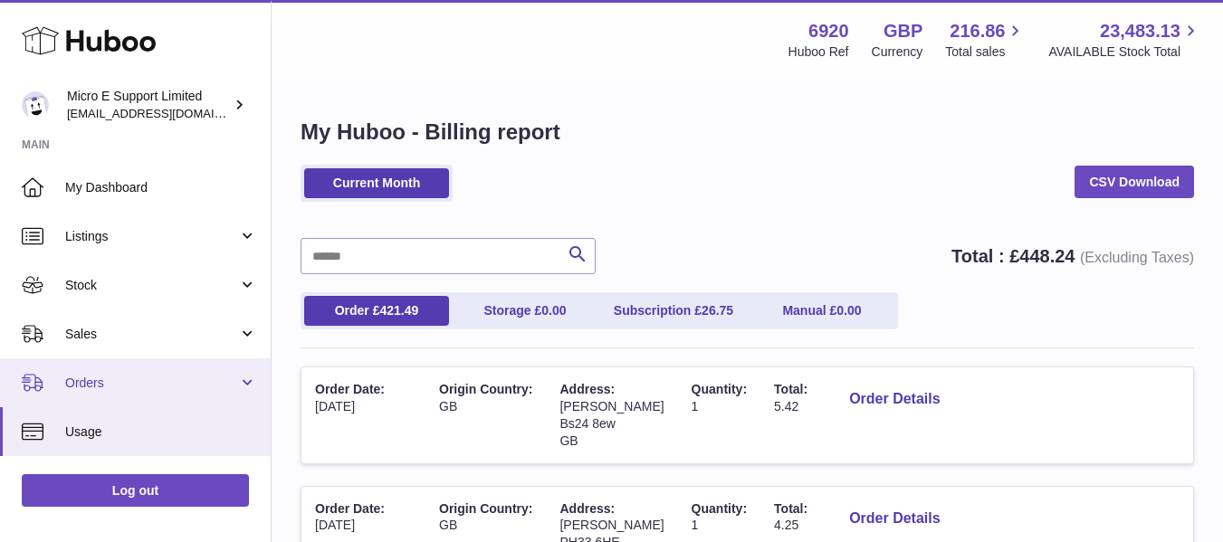
click at [196, 392] on link "Orders" at bounding box center [135, 383] width 271 height 49
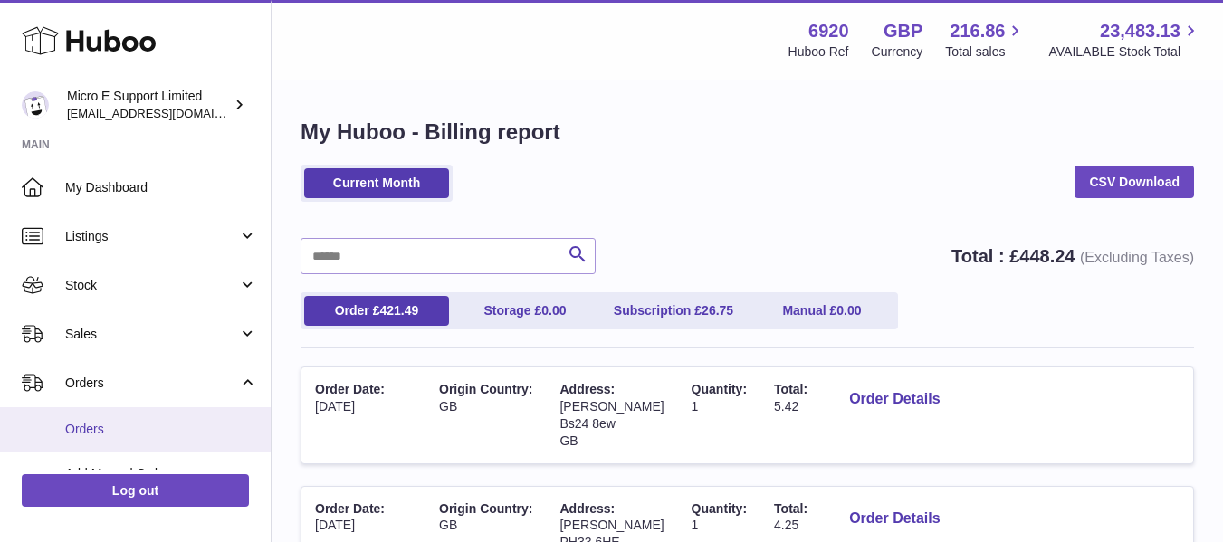
click at [112, 432] on span "Orders" at bounding box center [161, 429] width 192 height 17
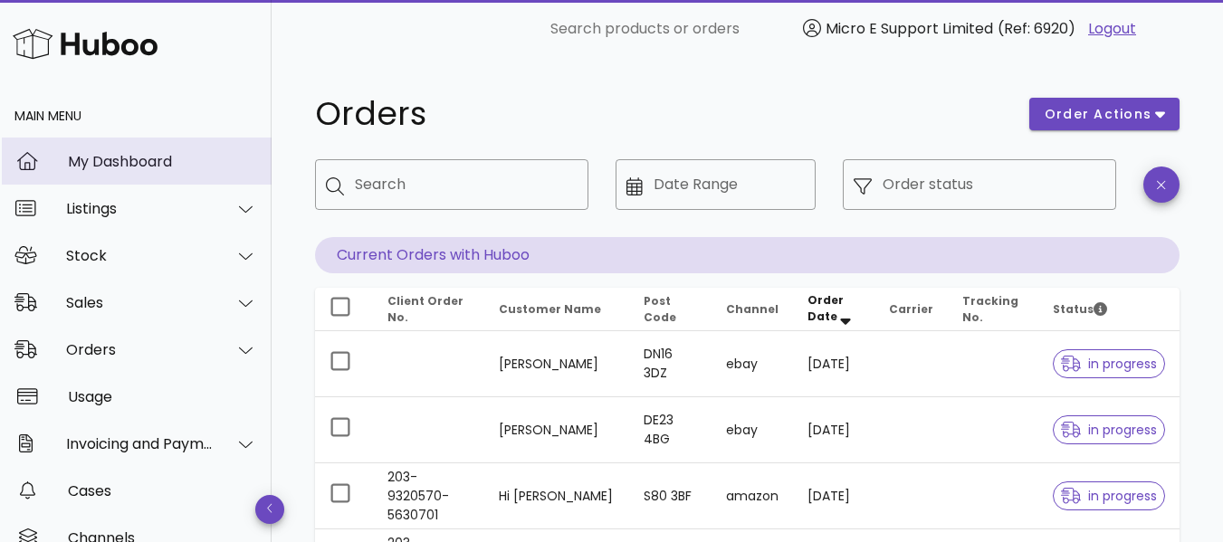
drag, startPoint x: 124, startPoint y: 156, endPoint x: 309, endPoint y: 152, distance: 184.8
click at [124, 156] on div "My Dashboard" at bounding box center [162, 161] width 189 height 17
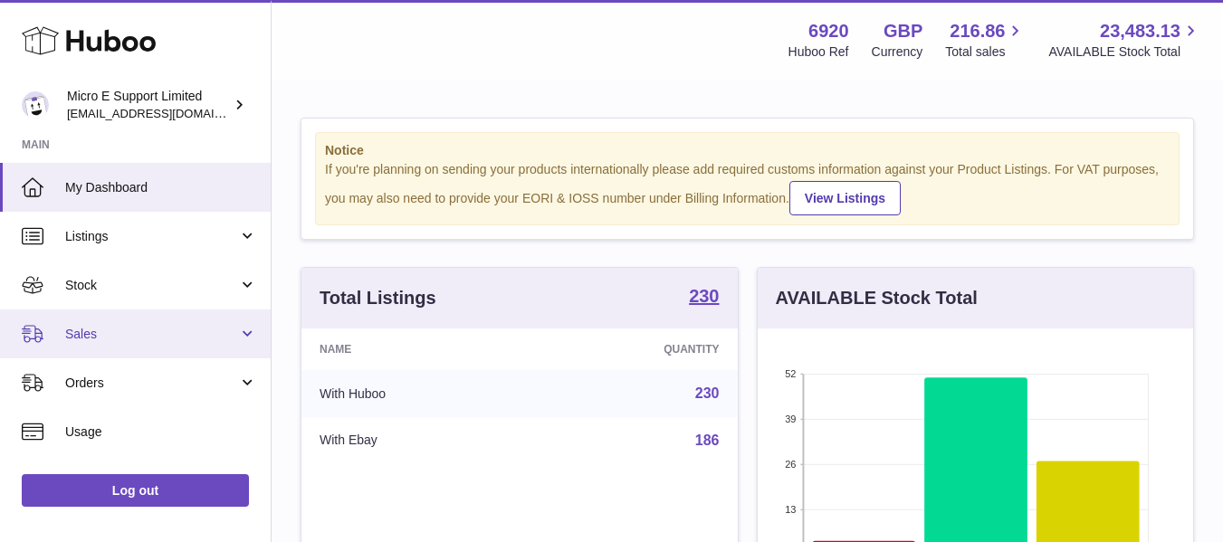
click at [166, 340] on span "Sales" at bounding box center [151, 334] width 173 height 17
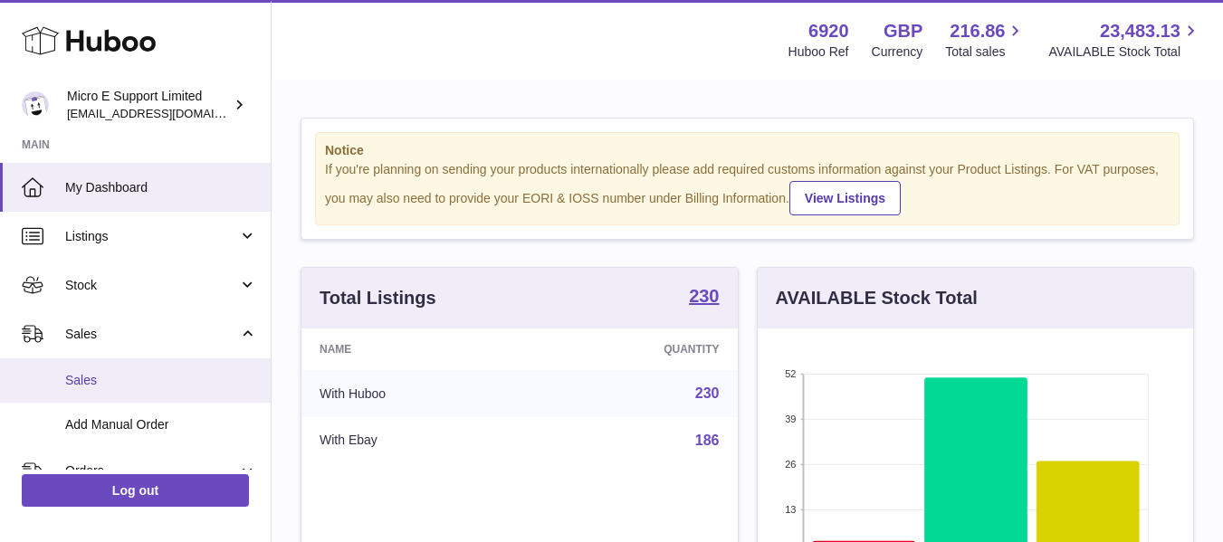
click at [96, 387] on span "Sales" at bounding box center [161, 380] width 192 height 17
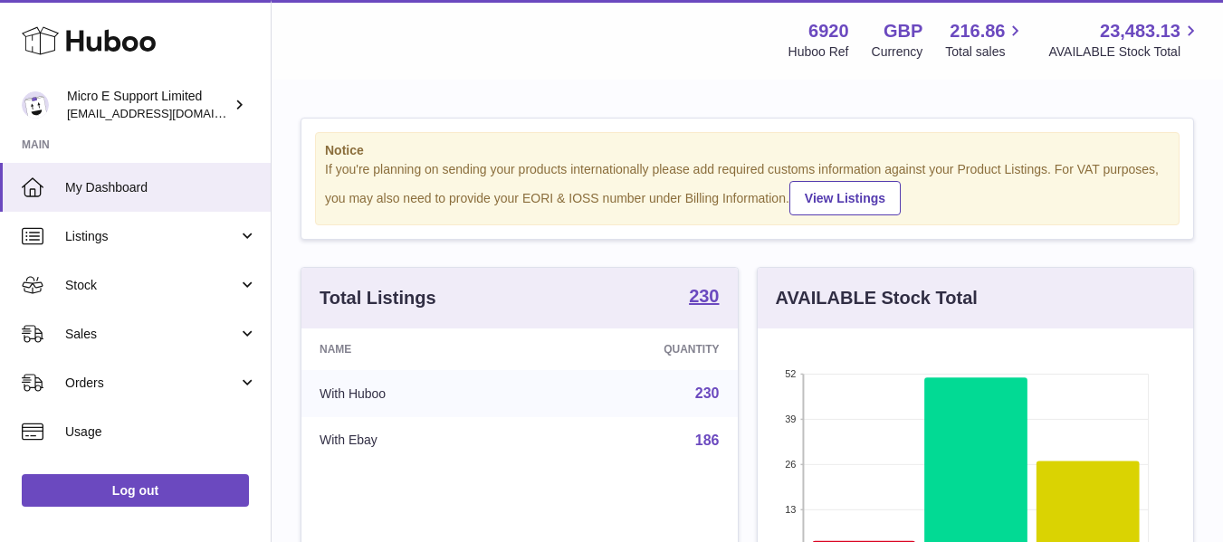
scroll to position [283, 436]
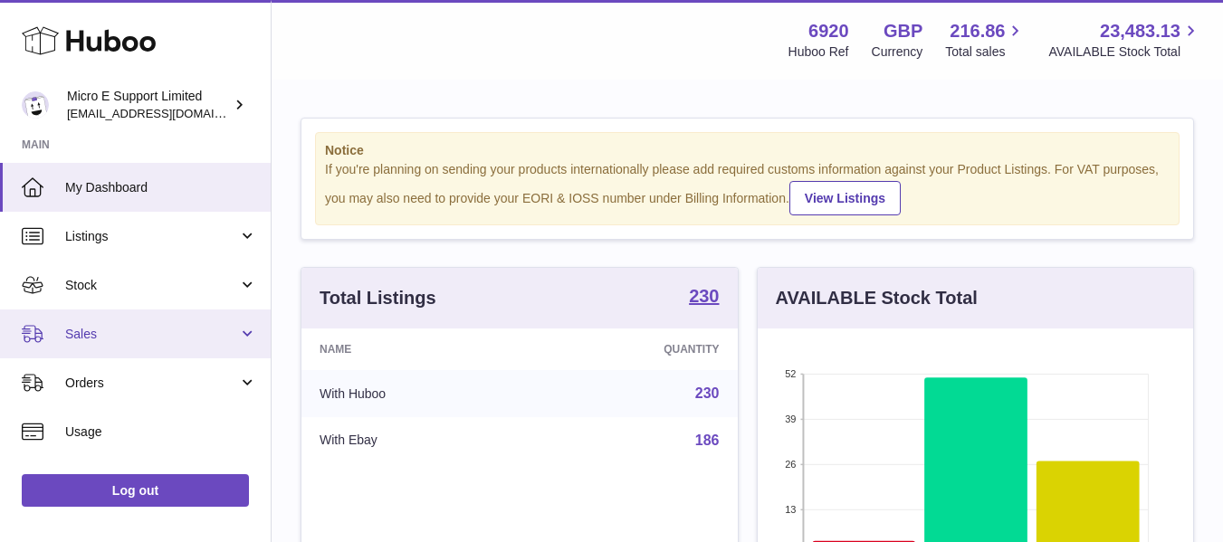
click at [158, 338] on span "Sales" at bounding box center [151, 334] width 173 height 17
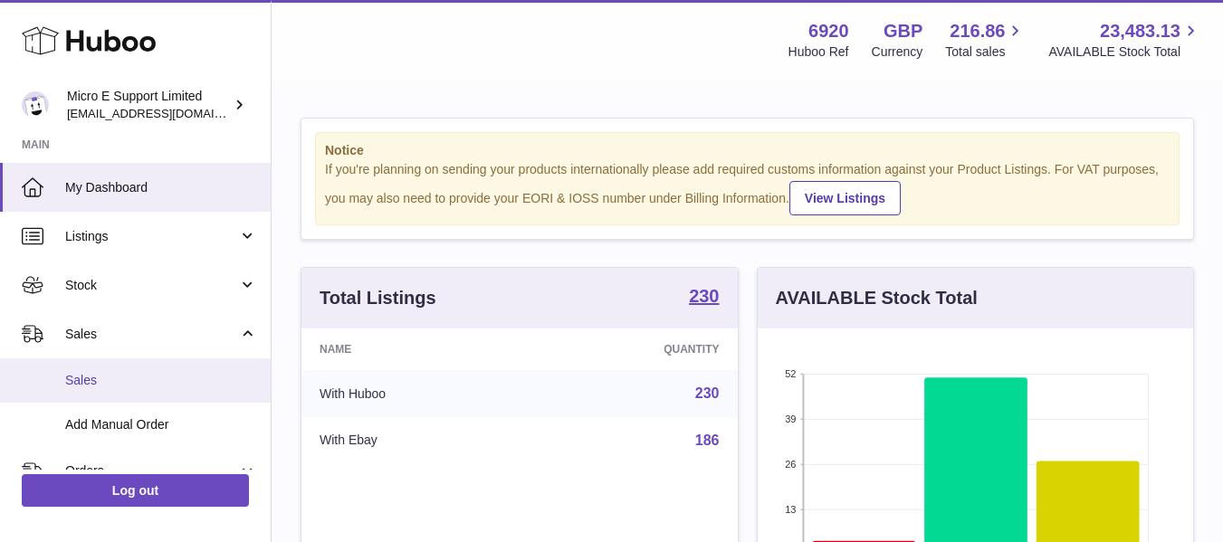
click at [88, 389] on link "Sales" at bounding box center [135, 381] width 271 height 44
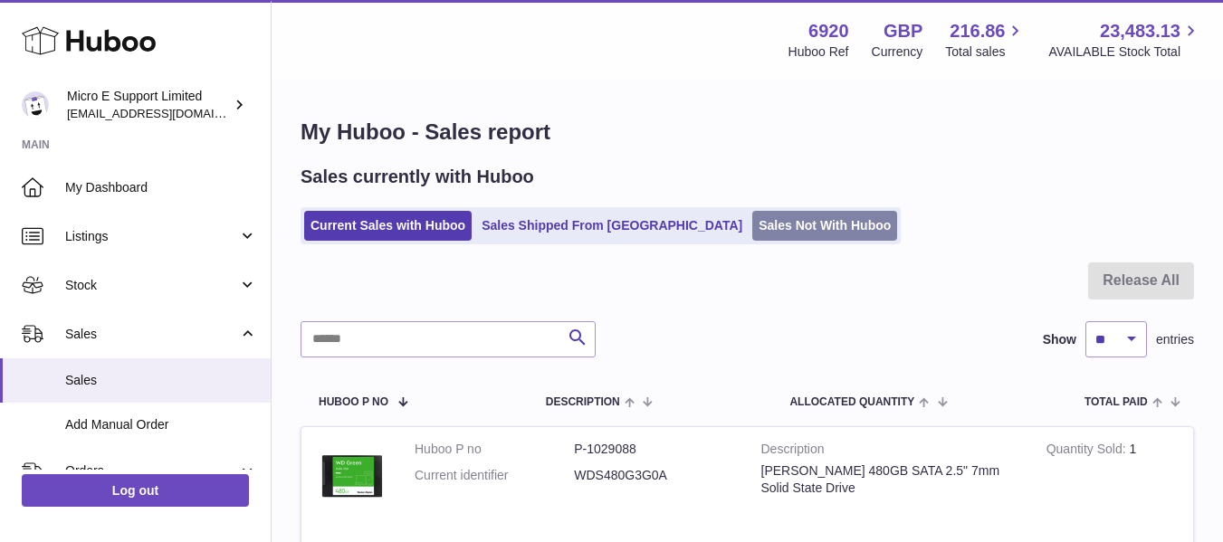
click at [752, 220] on link "Sales Not With Huboo" at bounding box center [824, 226] width 145 height 30
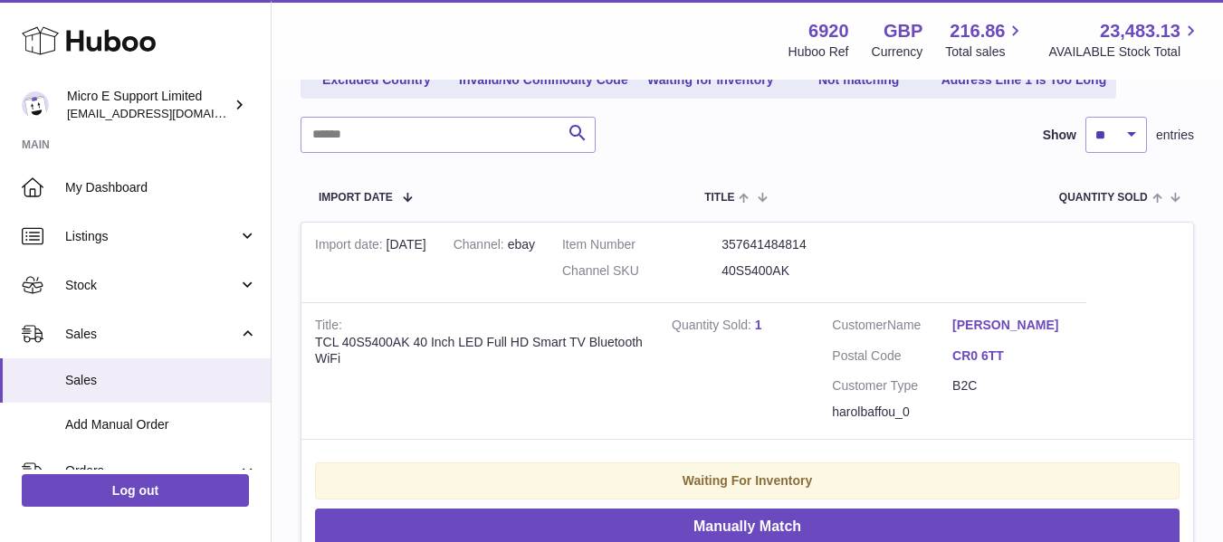
scroll to position [272, 0]
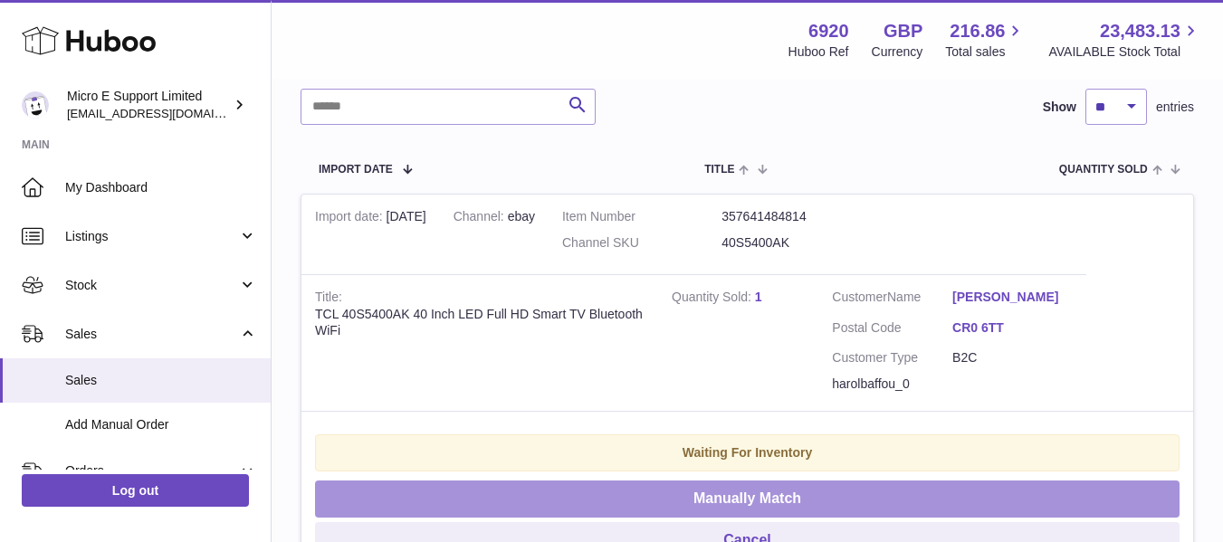
click at [771, 495] on button "Manually Match" at bounding box center [747, 499] width 865 height 37
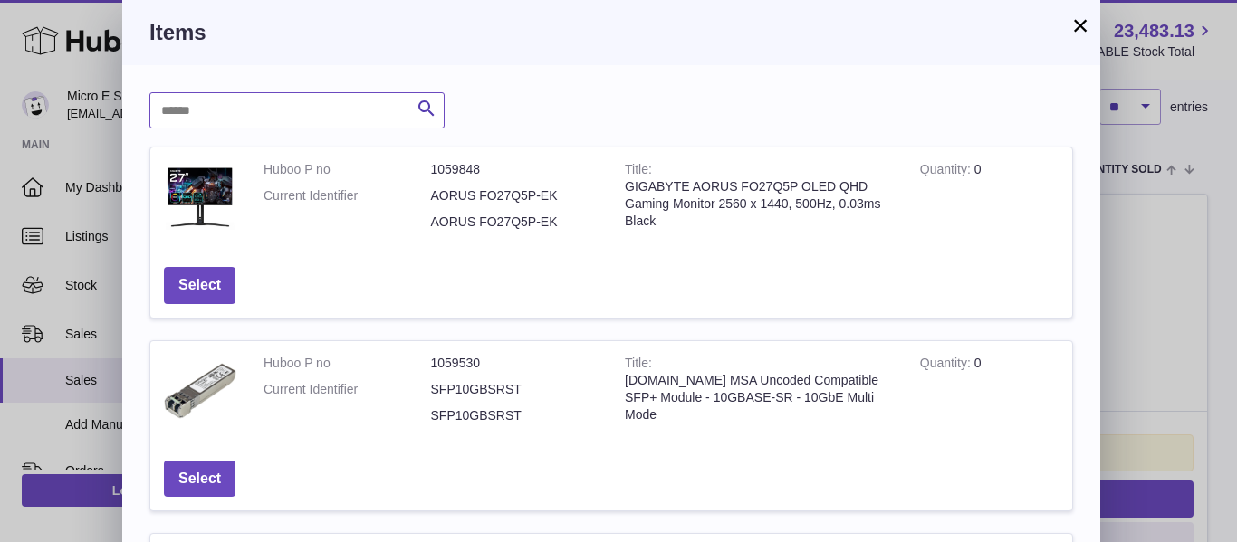
click at [294, 108] on input "text" at bounding box center [296, 110] width 295 height 36
type input "***"
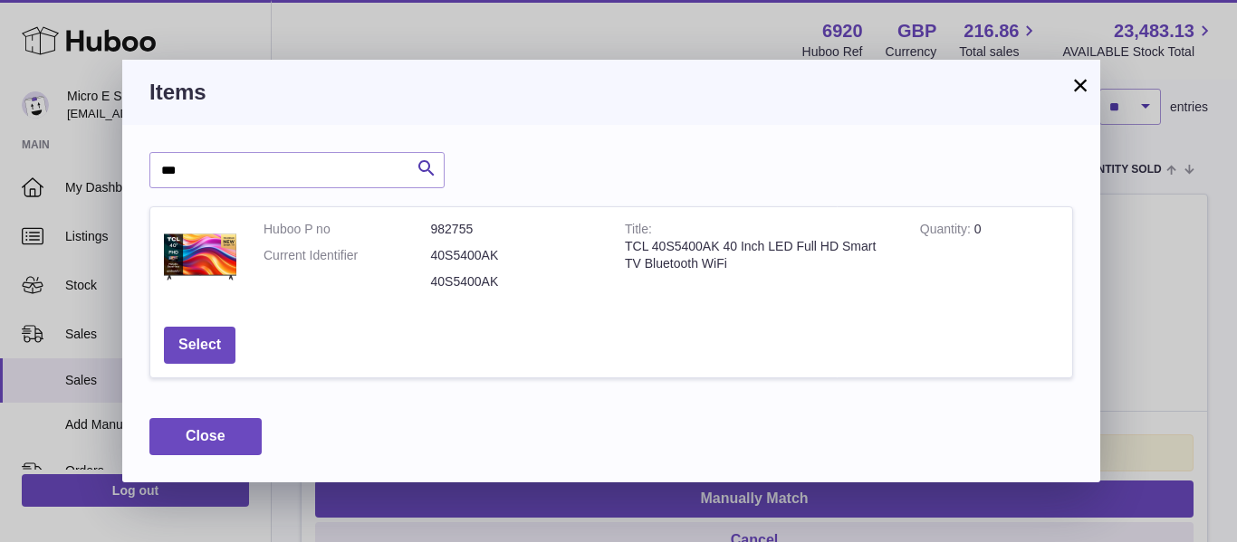
click at [1084, 87] on button "×" at bounding box center [1080, 85] width 22 height 22
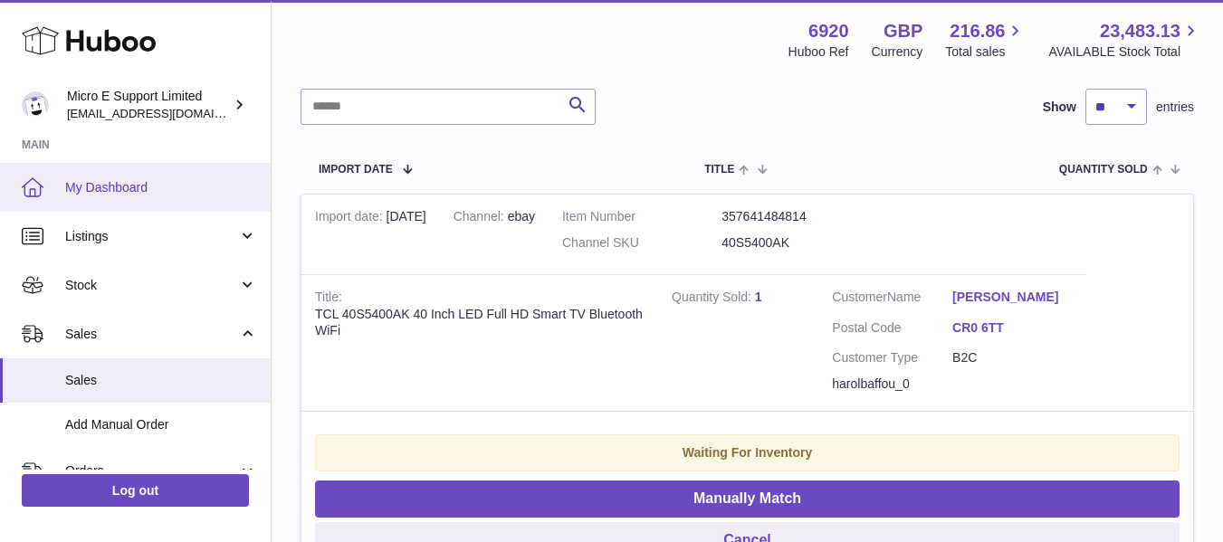
click at [136, 193] on span "My Dashboard" at bounding box center [161, 187] width 192 height 17
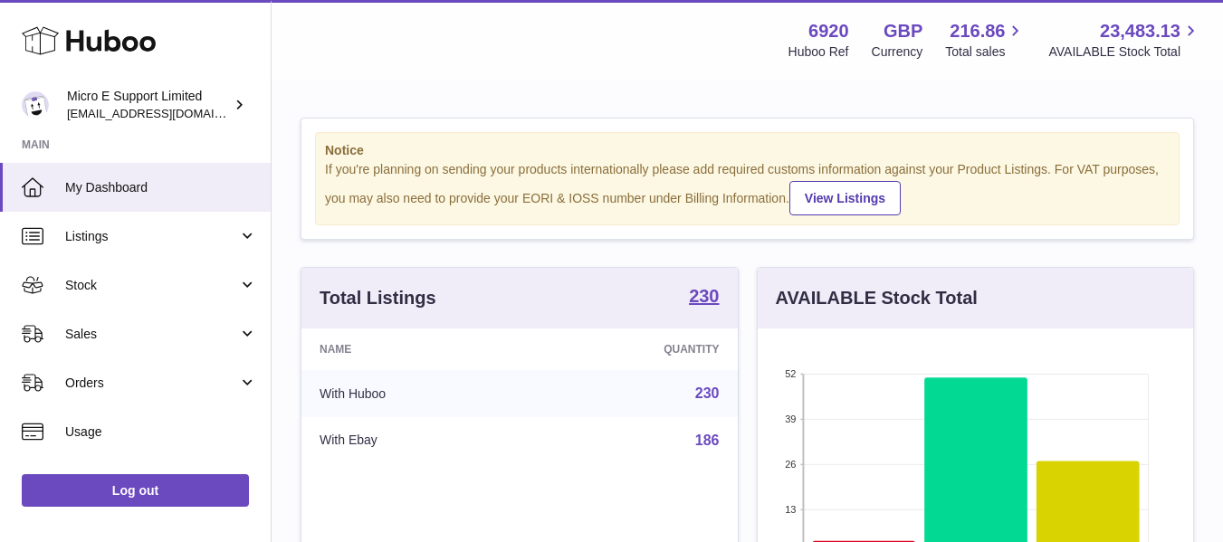
scroll to position [283, 436]
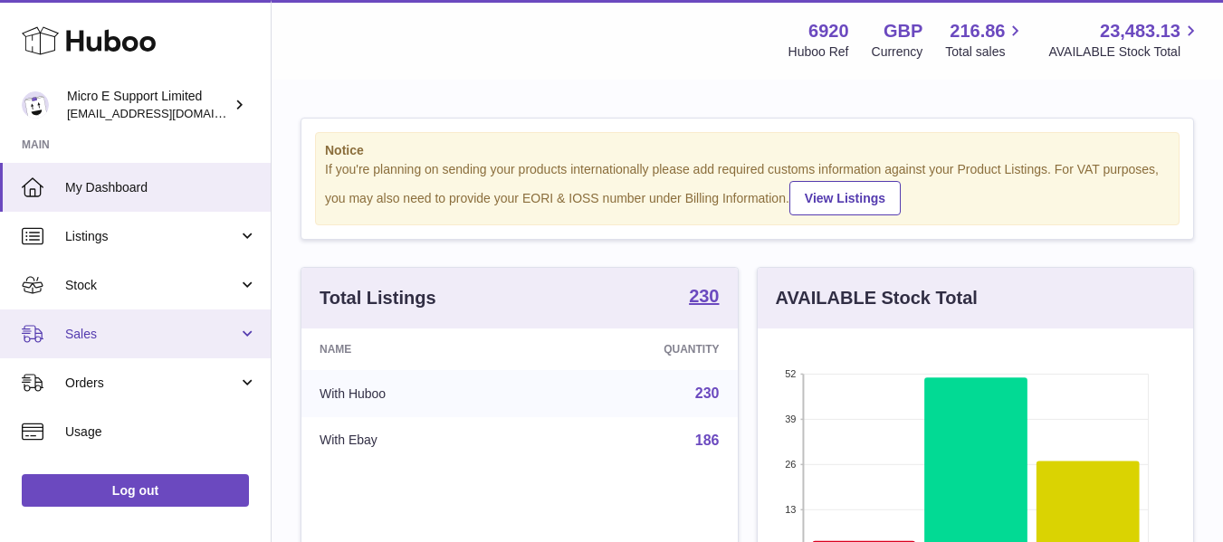
click at [164, 345] on link "Sales" at bounding box center [135, 334] width 271 height 49
click at [126, 334] on span "Sales" at bounding box center [151, 334] width 173 height 17
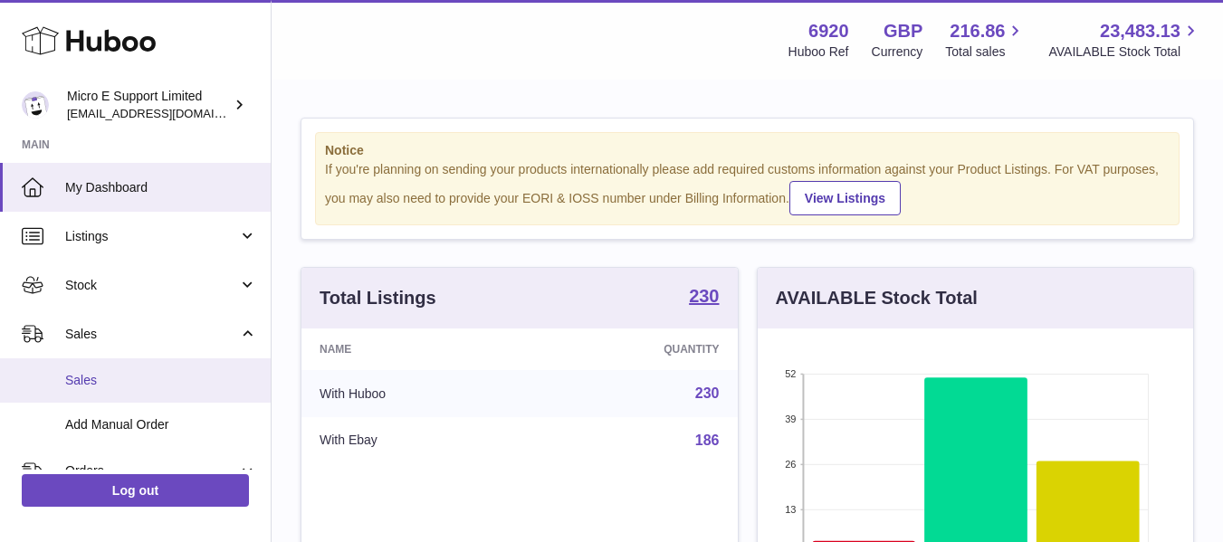
click at [98, 382] on span "Sales" at bounding box center [161, 380] width 192 height 17
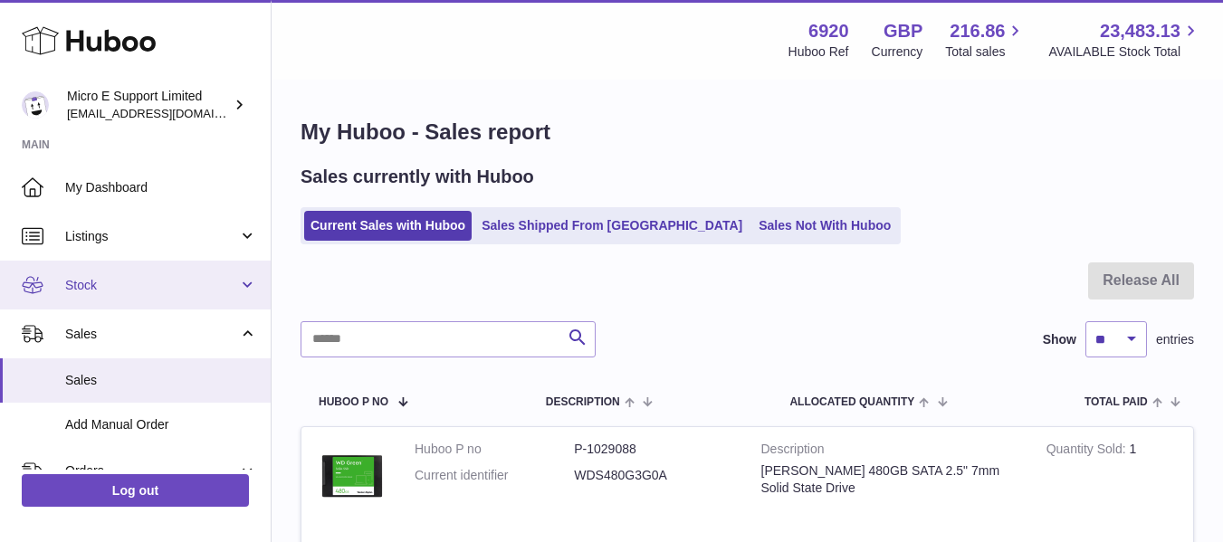
click at [152, 295] on link "Stock" at bounding box center [135, 285] width 271 height 49
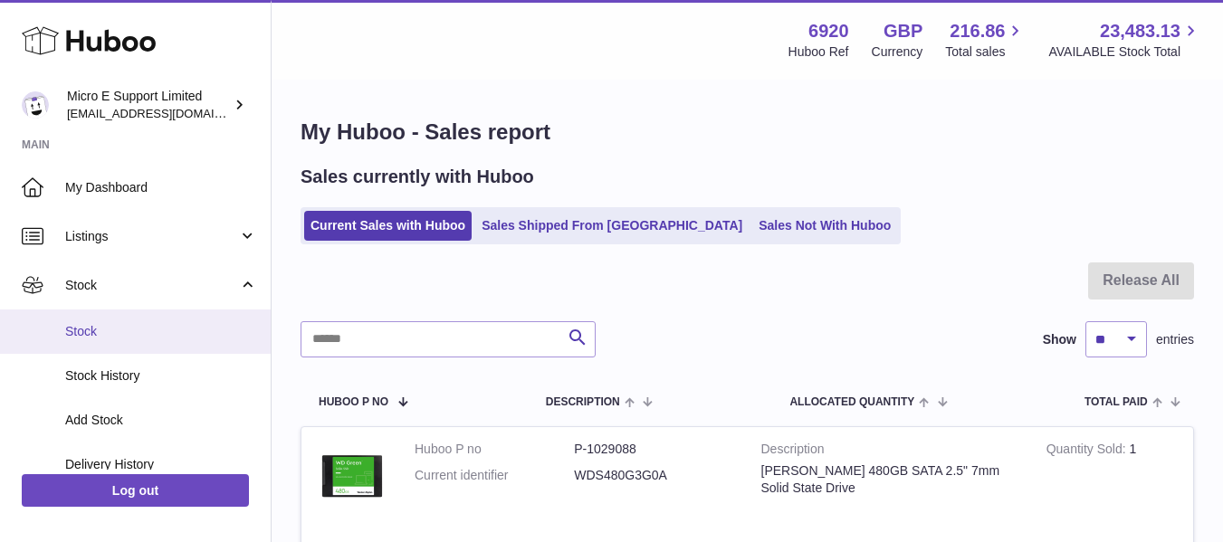
click at [110, 341] on link "Stock" at bounding box center [135, 332] width 271 height 44
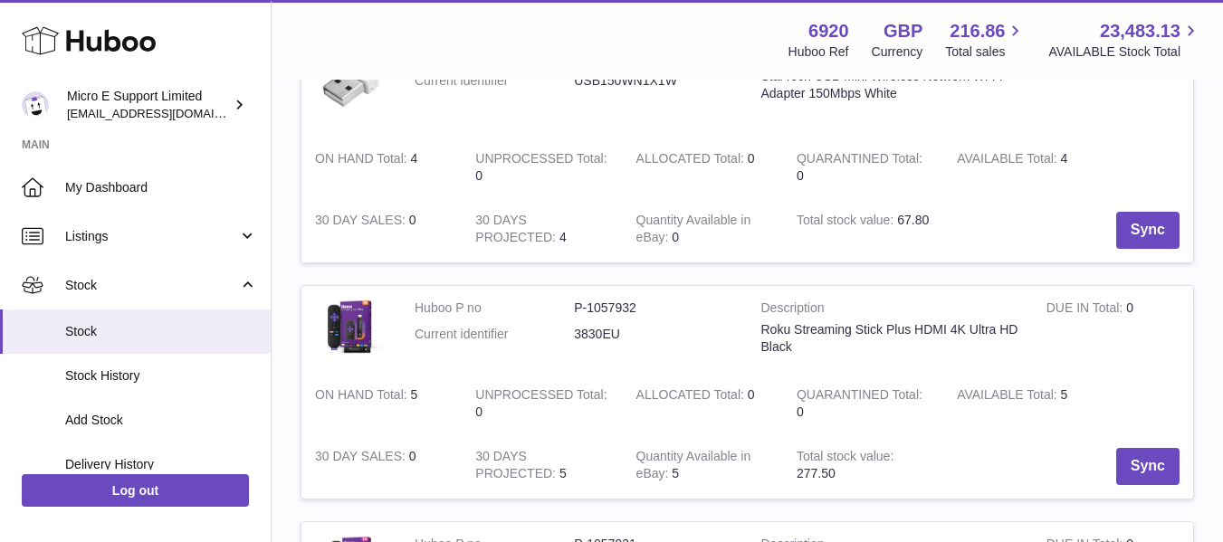
scroll to position [1087, 0]
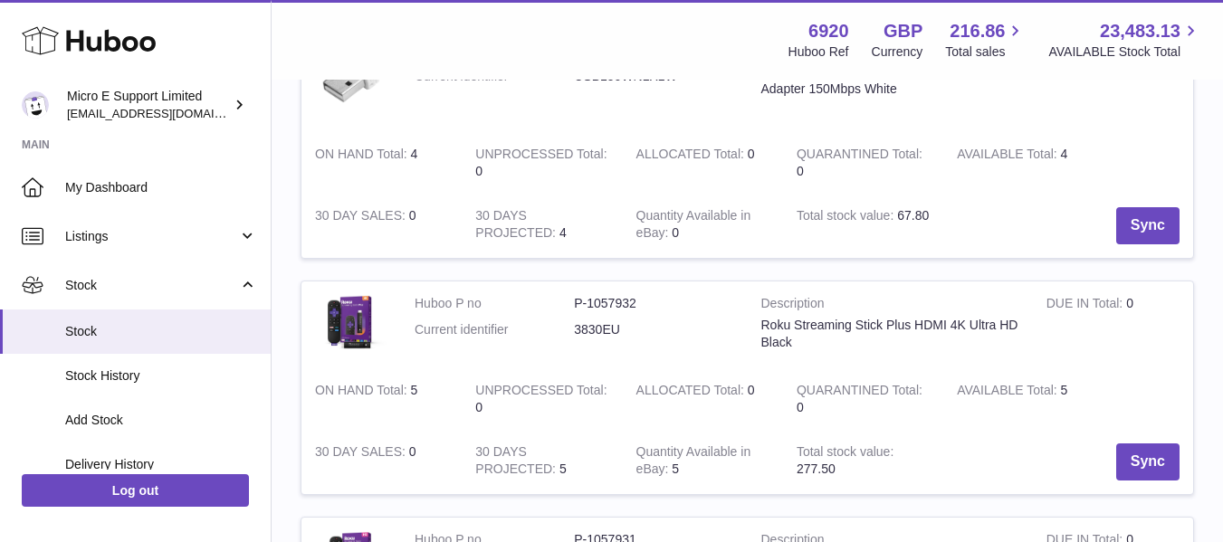
click at [599, 331] on dd "3830EU" at bounding box center [653, 329] width 159 height 17
copy dd "3830EU"
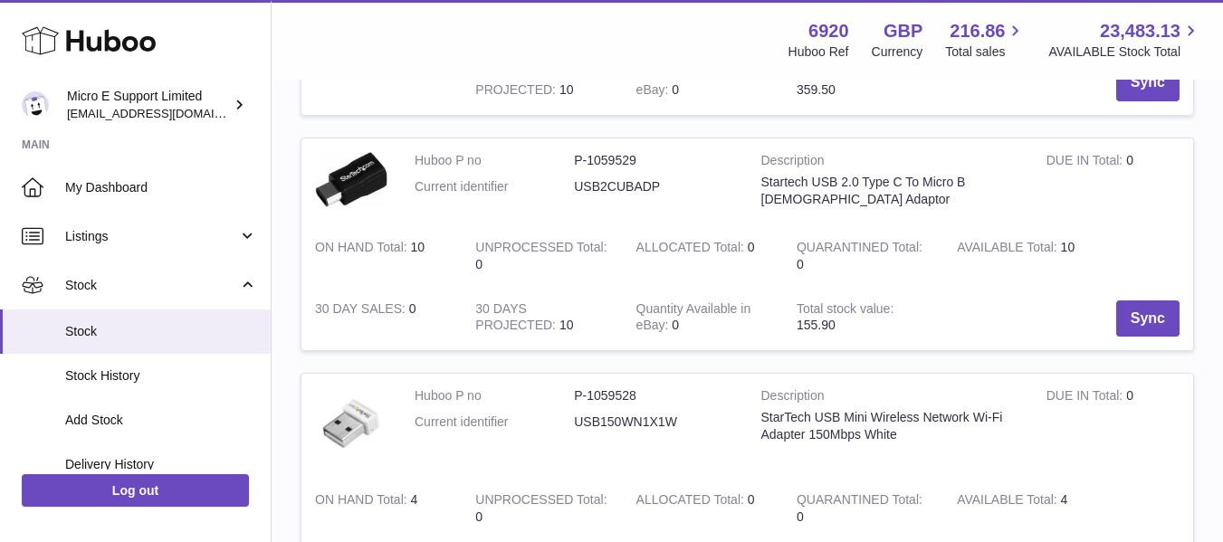
scroll to position [724, 0]
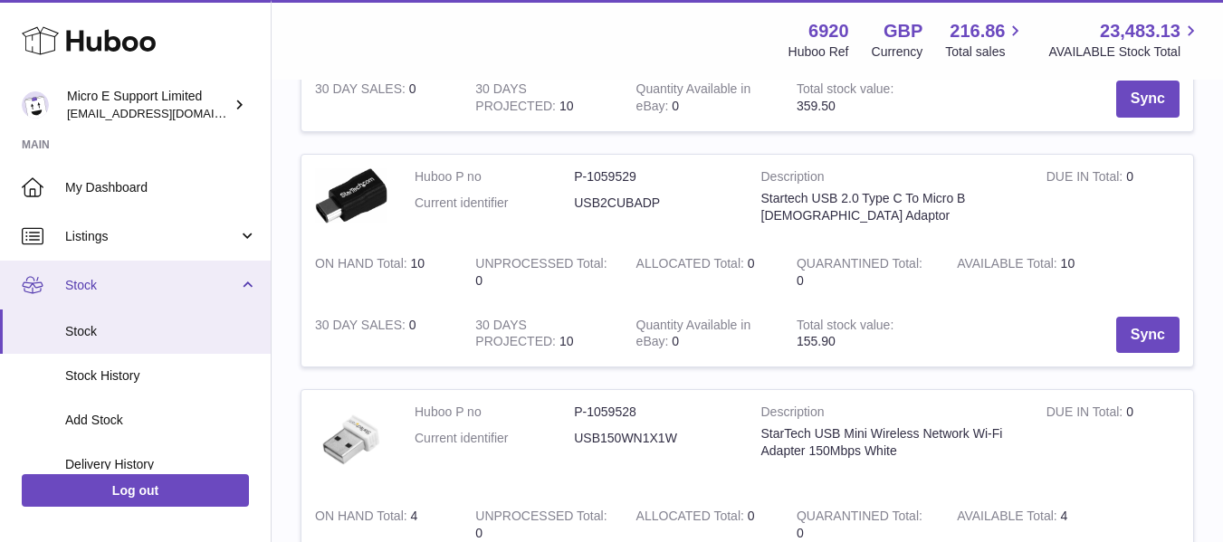
click at [246, 292] on link "Stock" at bounding box center [135, 285] width 271 height 49
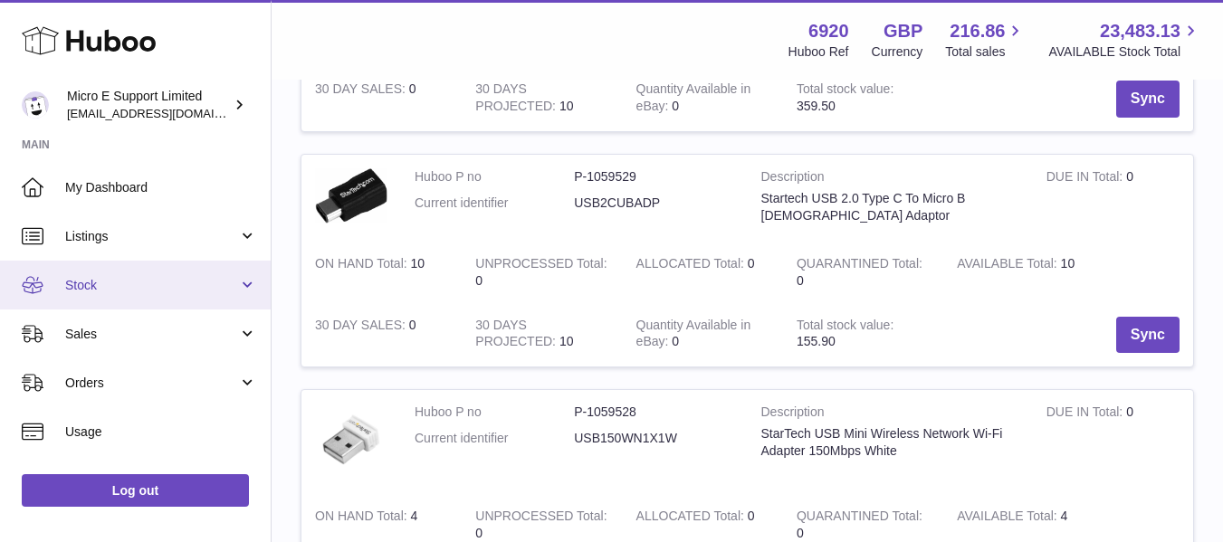
click at [242, 286] on link "Stock" at bounding box center [135, 285] width 271 height 49
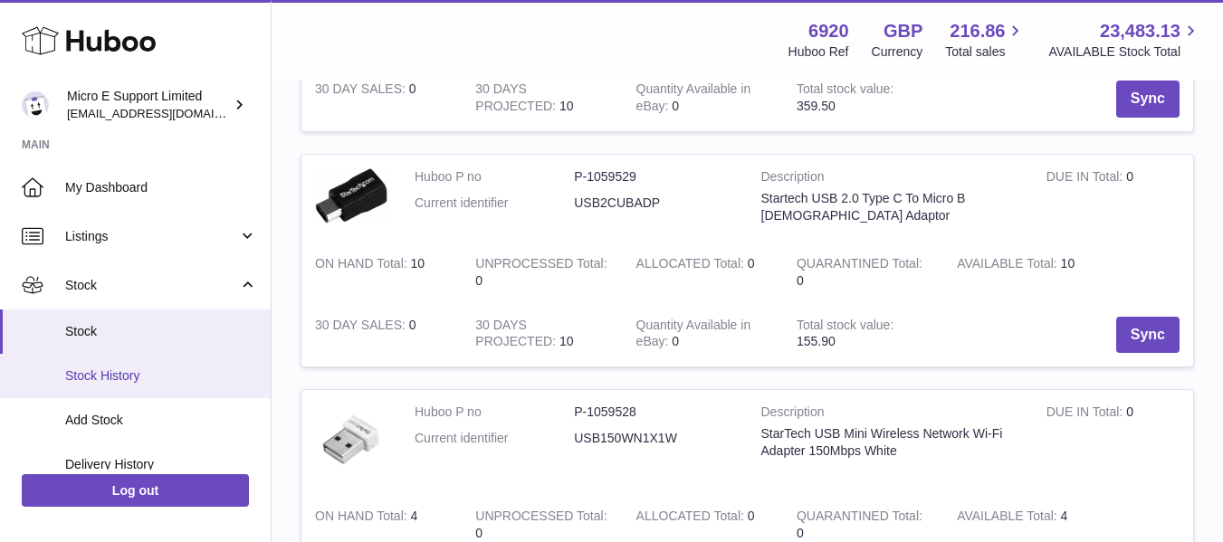
click at [116, 380] on span "Stock History" at bounding box center [161, 376] width 192 height 17
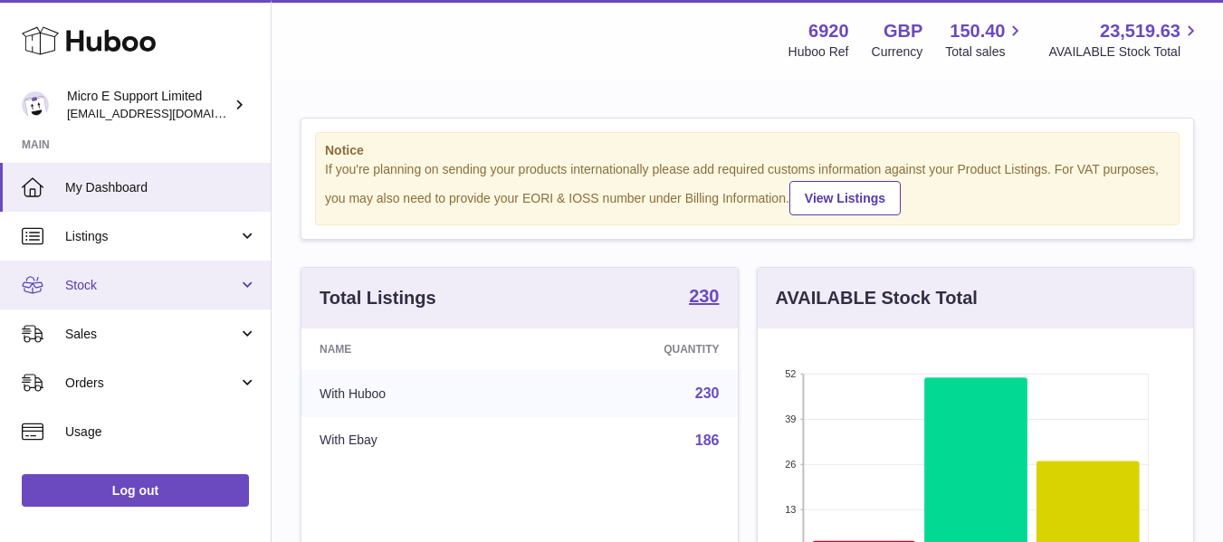
scroll to position [231, 0]
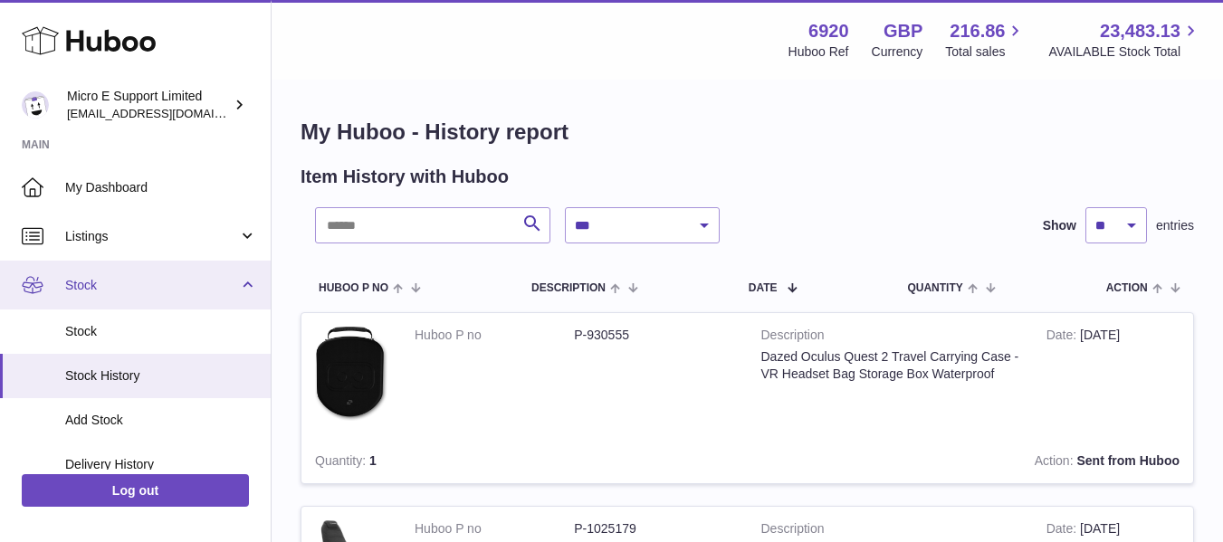
click at [214, 289] on span "Stock" at bounding box center [151, 285] width 173 height 17
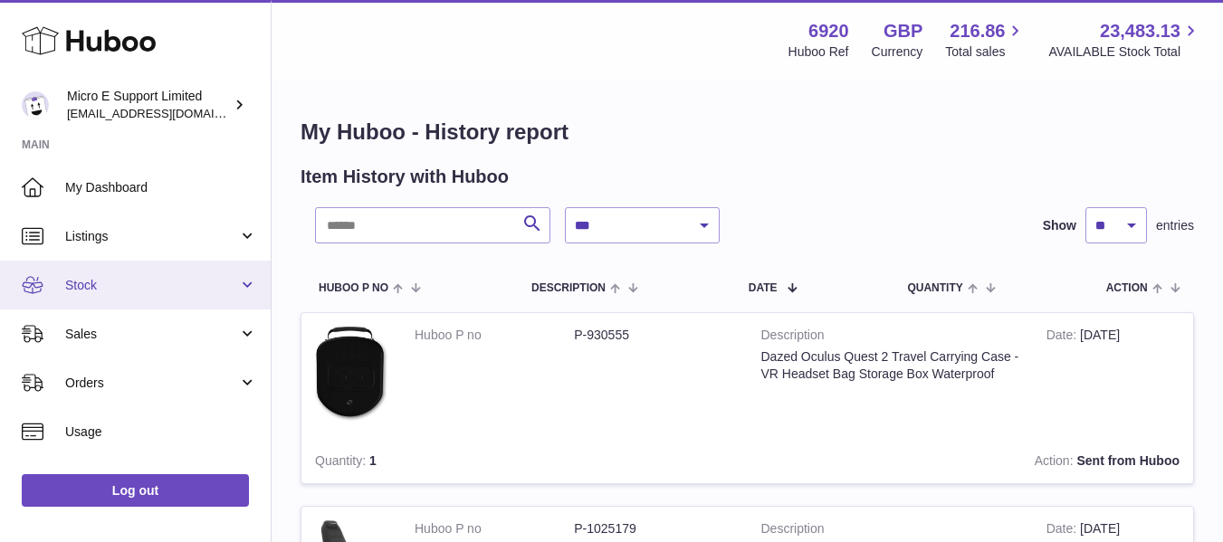
click at [214, 289] on span "Stock" at bounding box center [151, 285] width 173 height 17
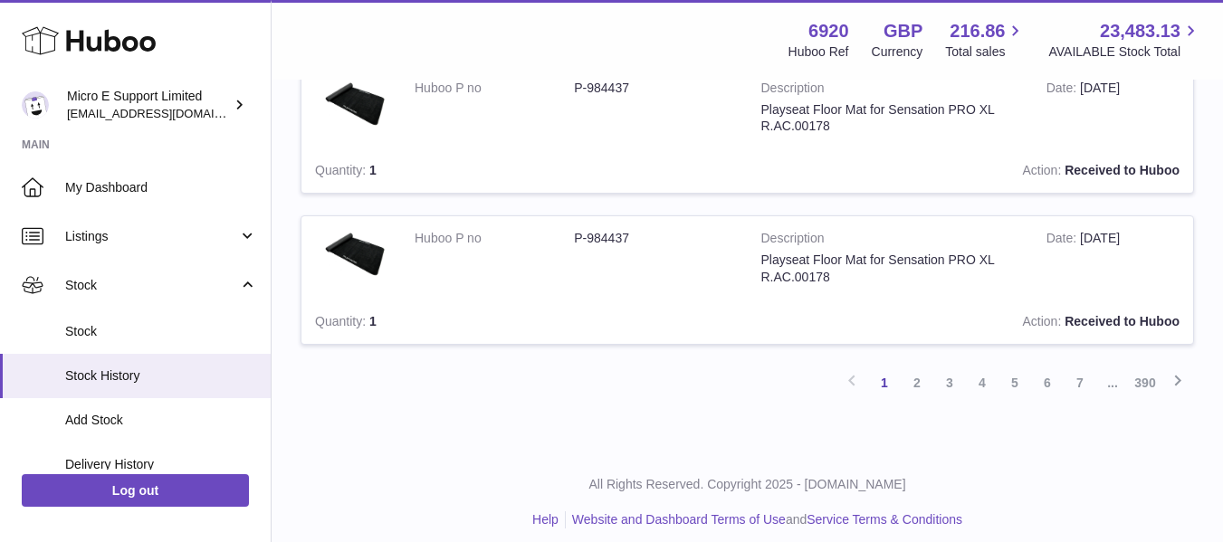
scroll to position [1720, 0]
drag, startPoint x: 833, startPoint y: 276, endPoint x: 763, endPoint y: 283, distance: 70.0
click at [763, 283] on td "Description Playseat Floor Mat for Sensation PRO XL R.AC.00178" at bounding box center [890, 257] width 285 height 83
copy td "R.AC.00178"
